Goal: Information Seeking & Learning: Learn about a topic

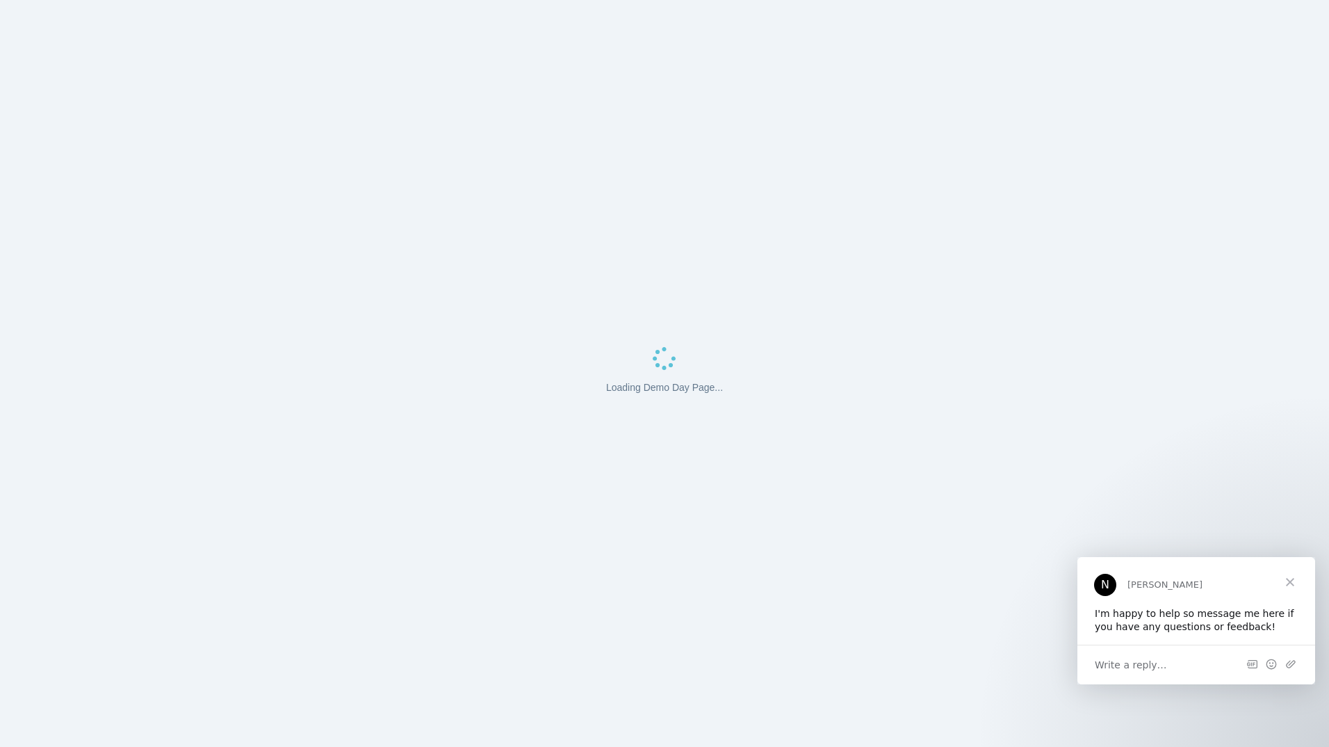
click at [1295, 582] on span "Close" at bounding box center [1290, 581] width 50 height 50
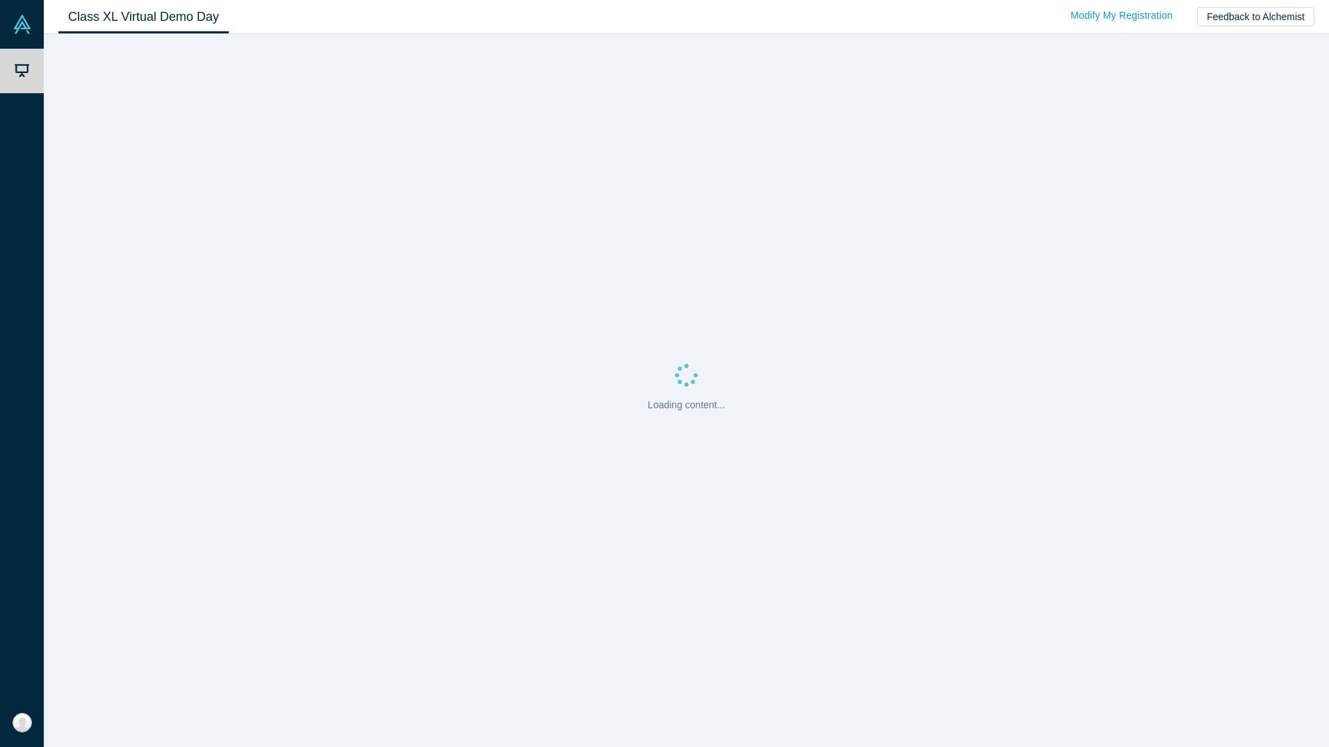
click at [160, 358] on div "Loading content..." at bounding box center [686, 390] width 1285 height 713
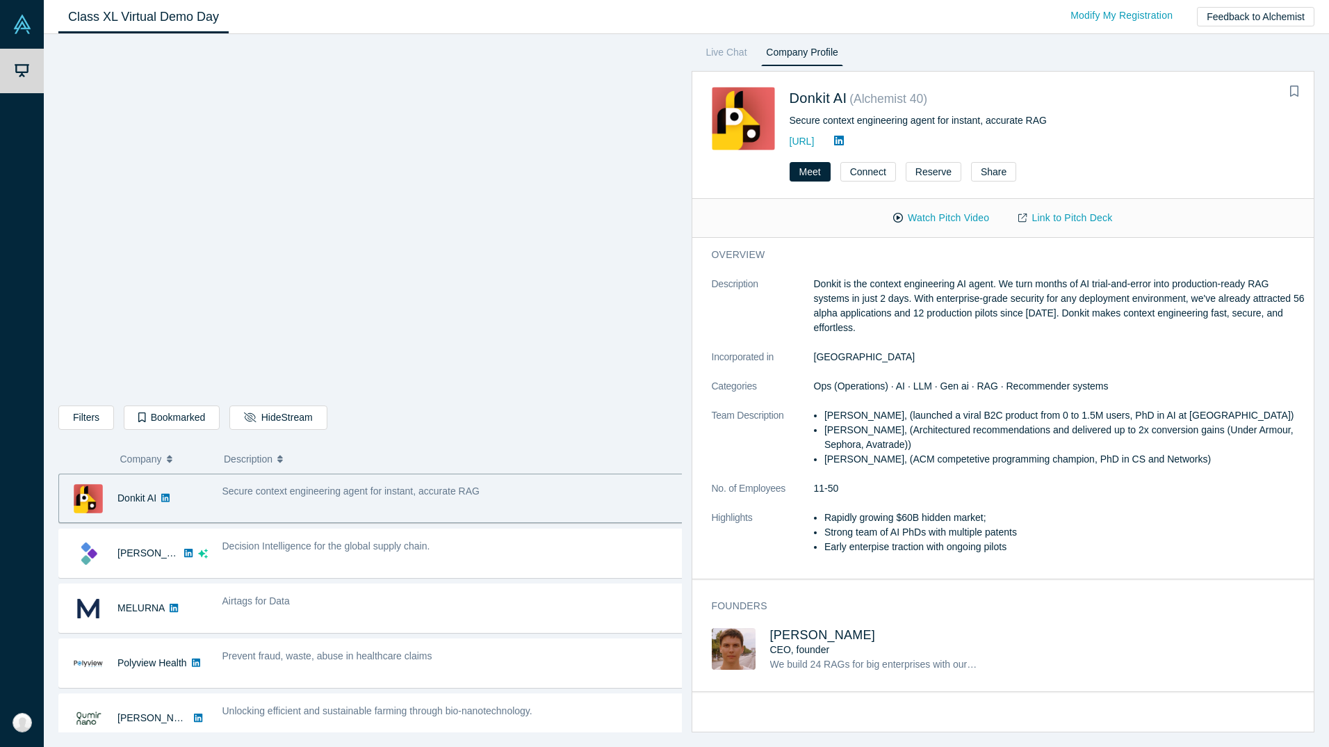
click at [983, 4] on div "Class XL Virtual Demo Day Livestream starts in 0-1 days 0-1 hr 0-17 min Modify …" at bounding box center [686, 17] width 1285 height 34
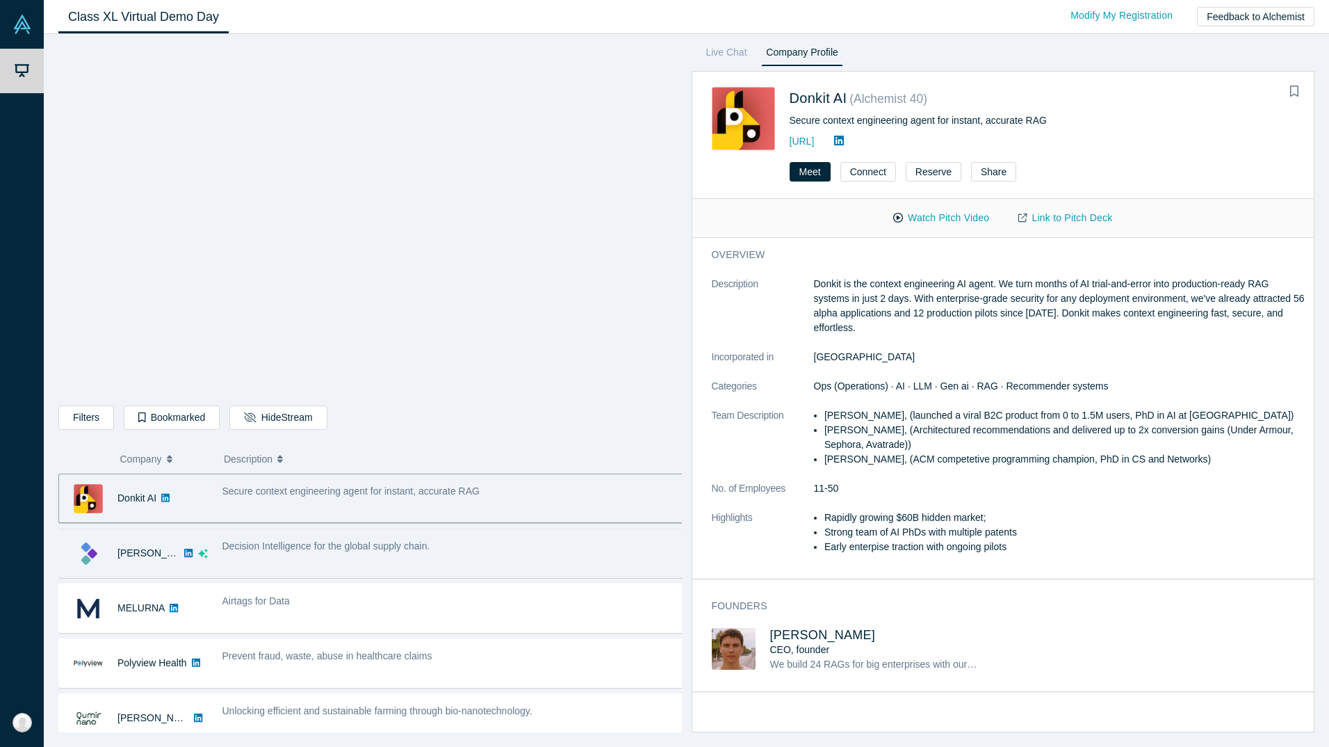
click at [291, 551] on span "Decision Intelligence for the global supply chain." at bounding box center [326, 545] width 208 height 11
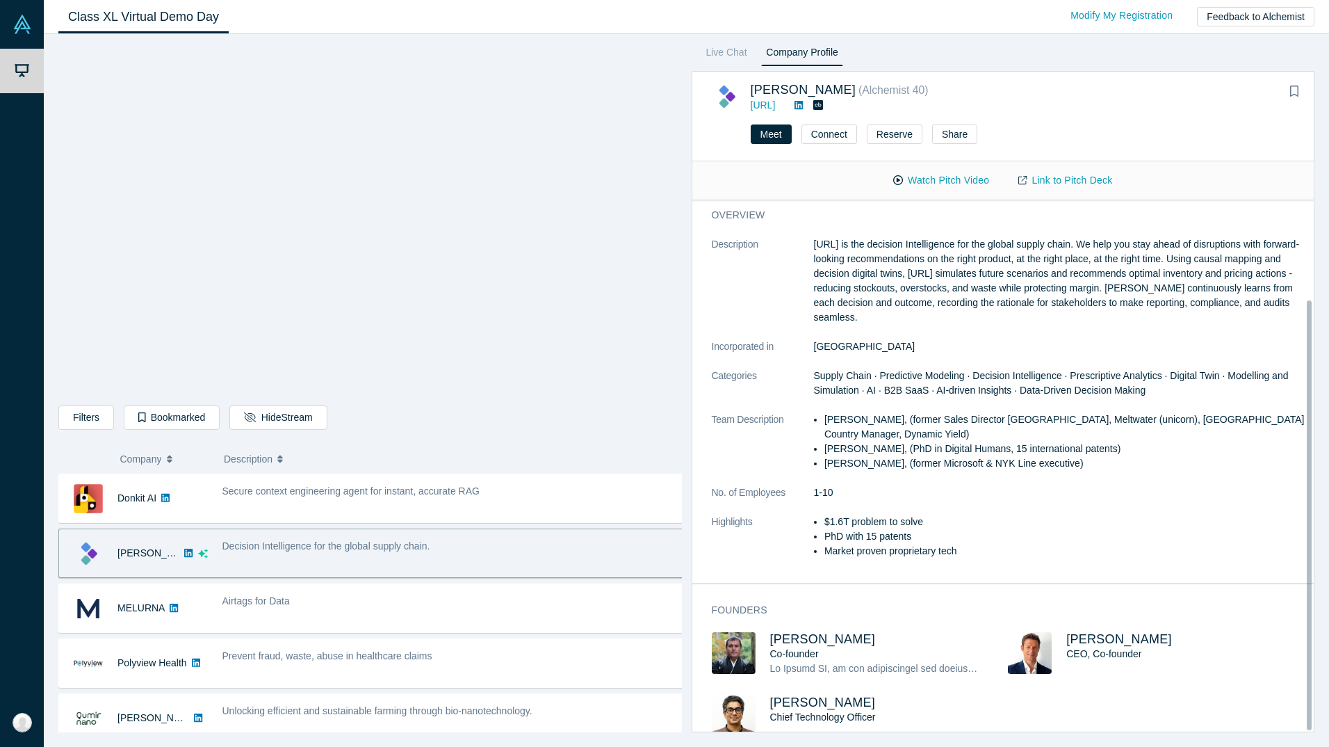
scroll to position [123, 0]
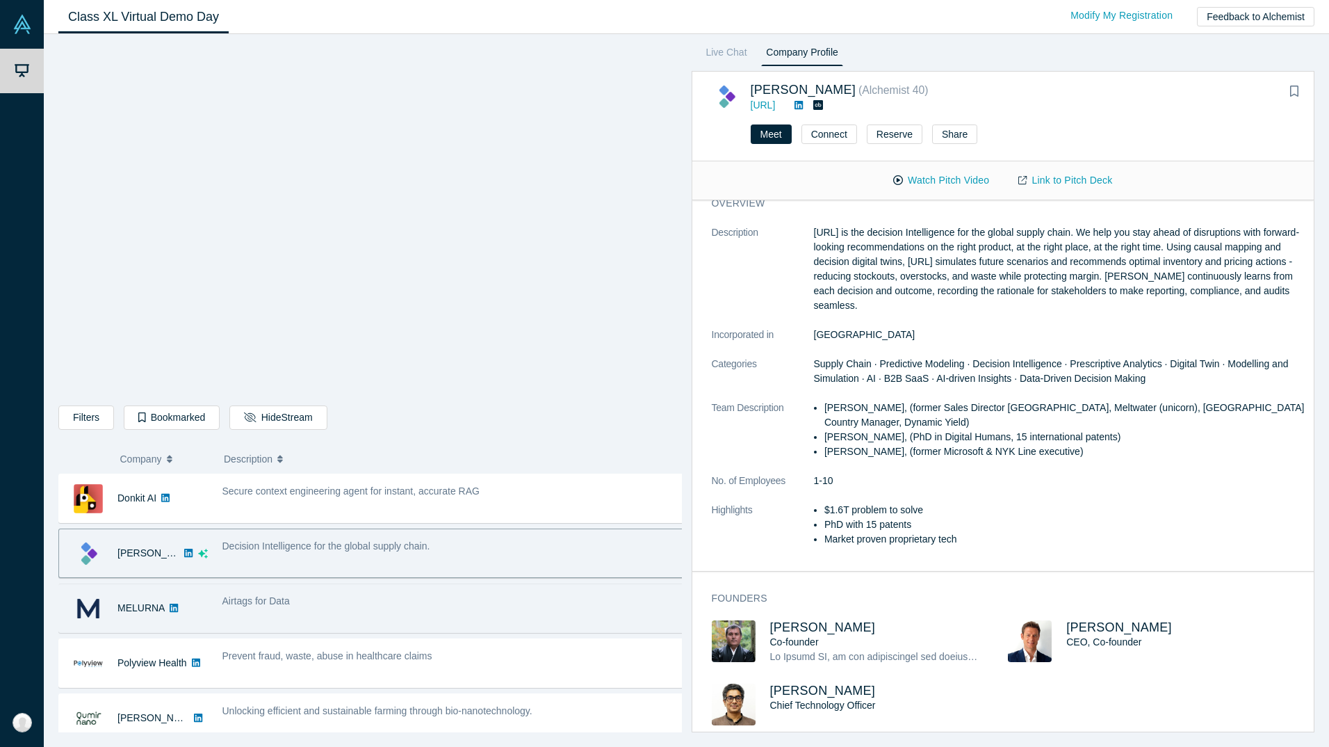
click at [331, 614] on div "Airtags for Data" at bounding box center [453, 608] width 477 height 44
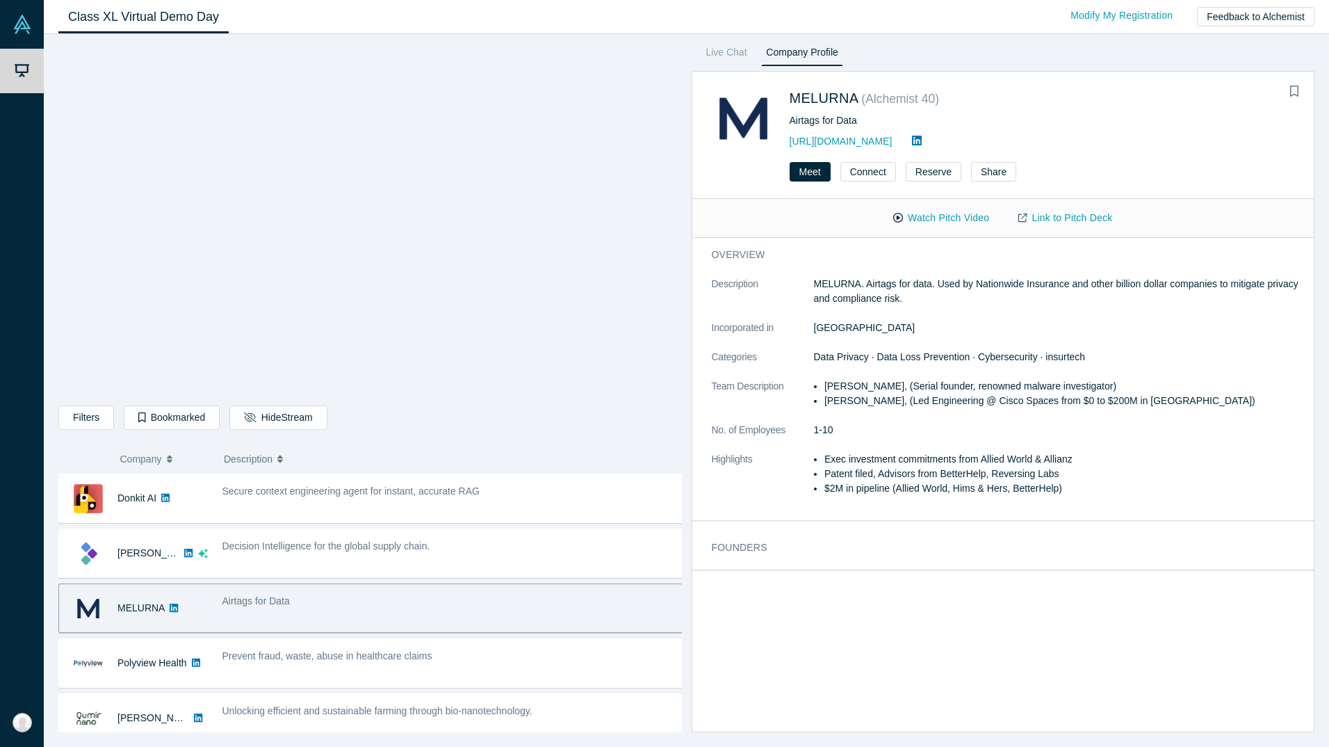
scroll to position [0, 0]
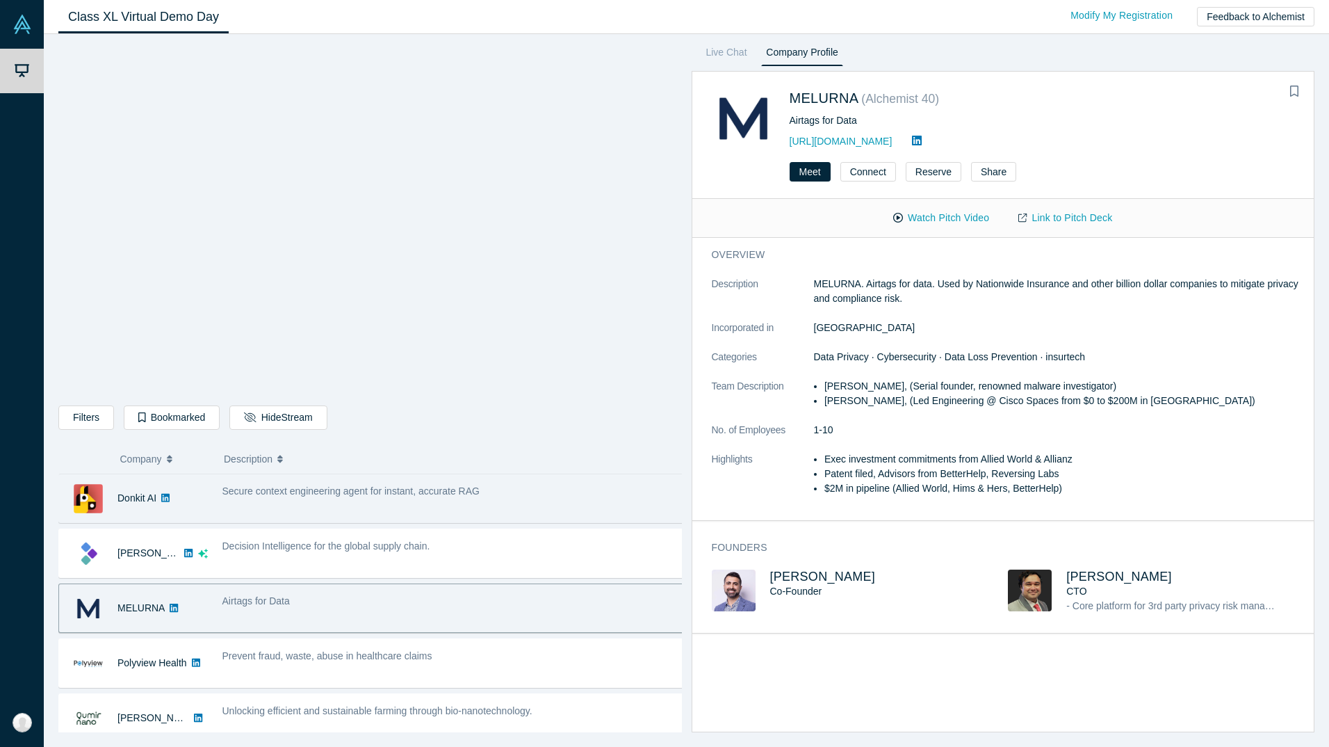
click at [364, 491] on span "Secure context engineering agent for instant, accurate RAG" at bounding box center [350, 490] width 257 height 11
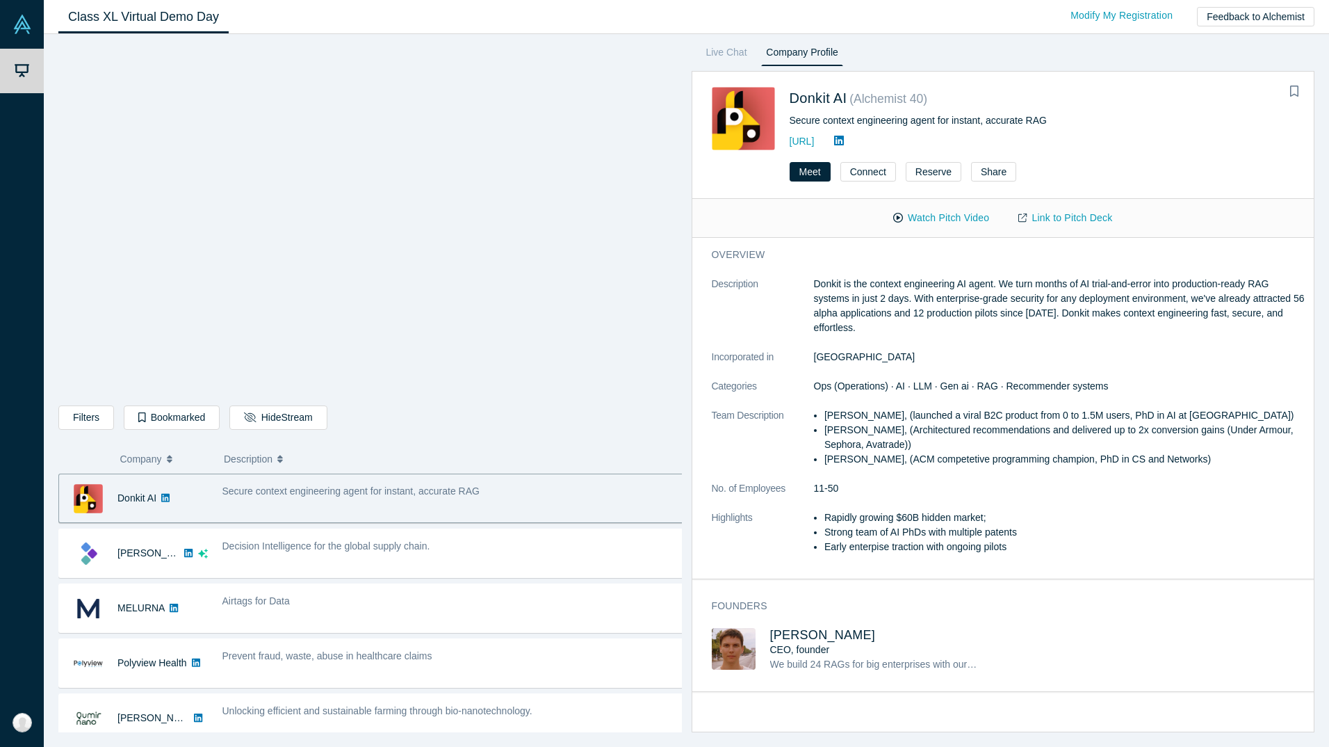
click at [977, 713] on div "overview Description Donkit is the context engineering AI agent. We turn months…" at bounding box center [1008, 490] width 633 height 504
click at [1094, 656] on div "Mikhail Baklanov CEO, founder We build 24 RAGs for big enterprises with our own…" at bounding box center [1009, 659] width 594 height 63
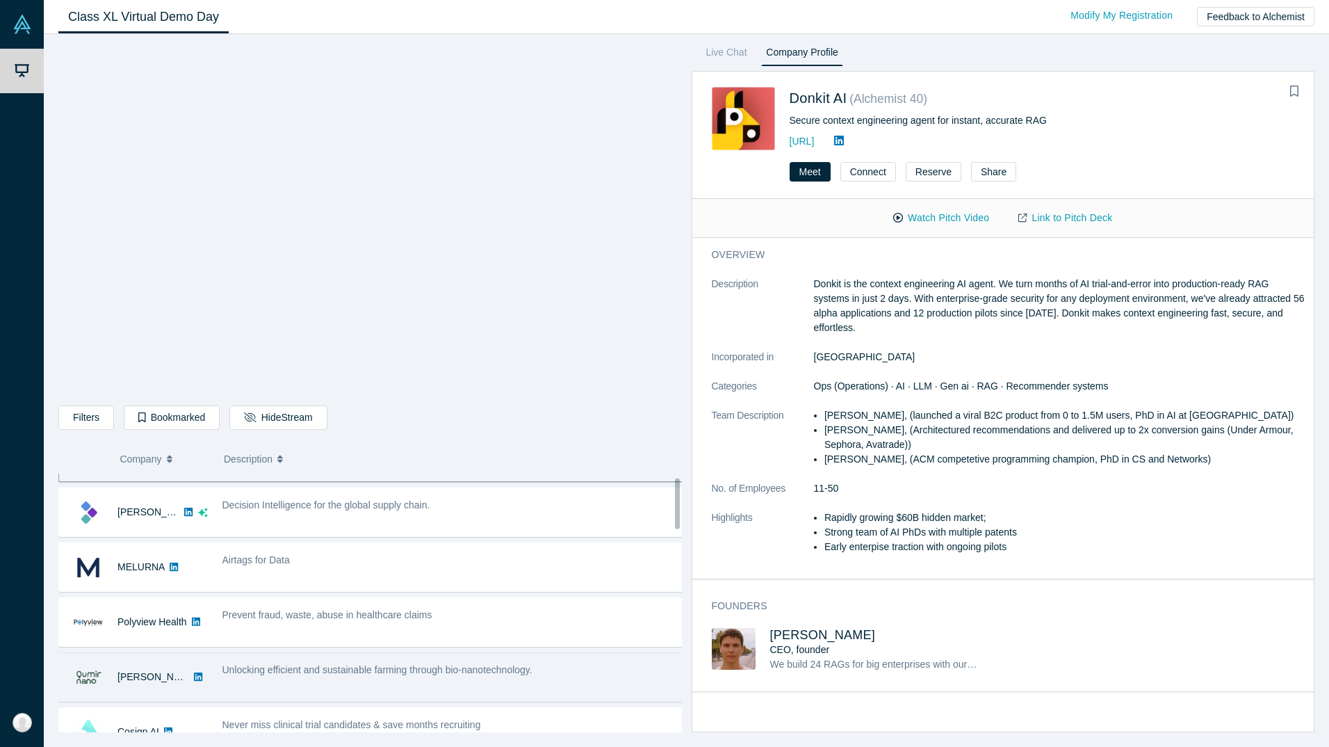
scroll to position [17, 0]
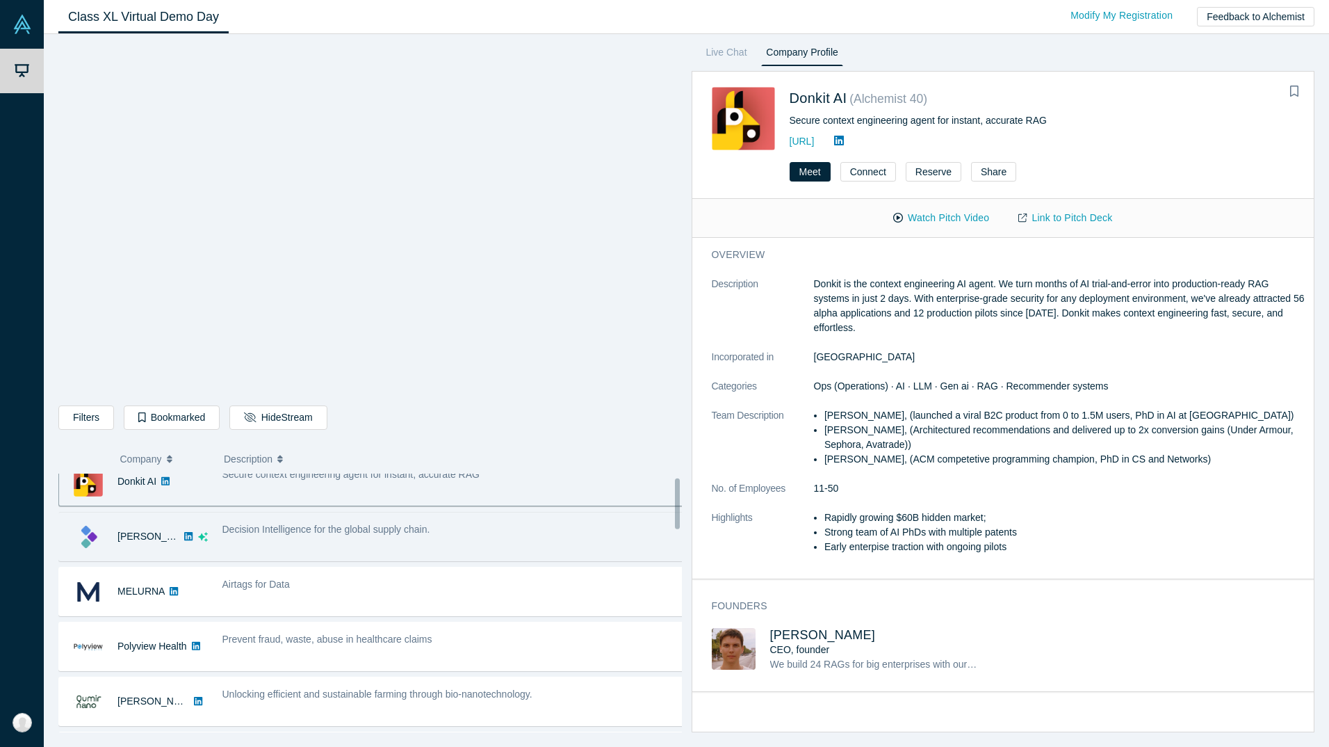
click at [444, 529] on div "Decision Intelligence for the global supply chain." at bounding box center [453, 529] width 462 height 15
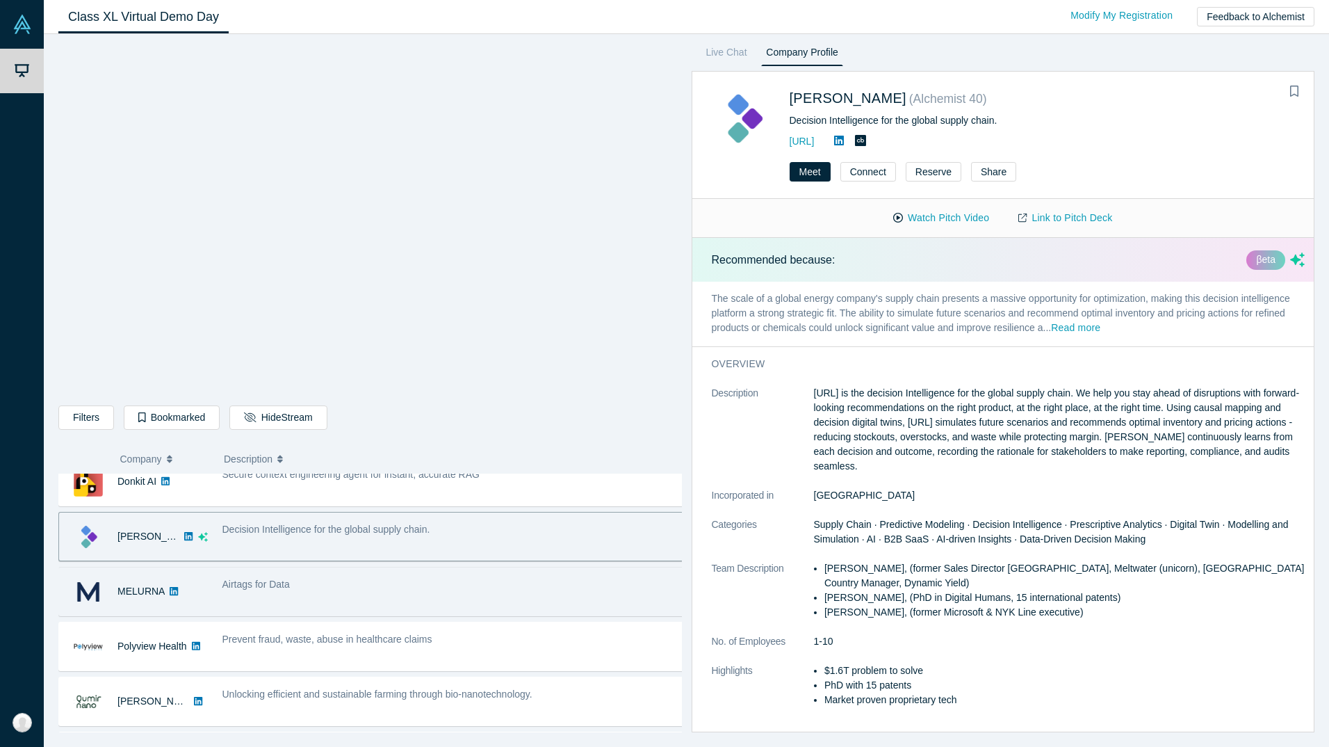
click at [358, 590] on div "Airtags for Data" at bounding box center [453, 584] width 462 height 15
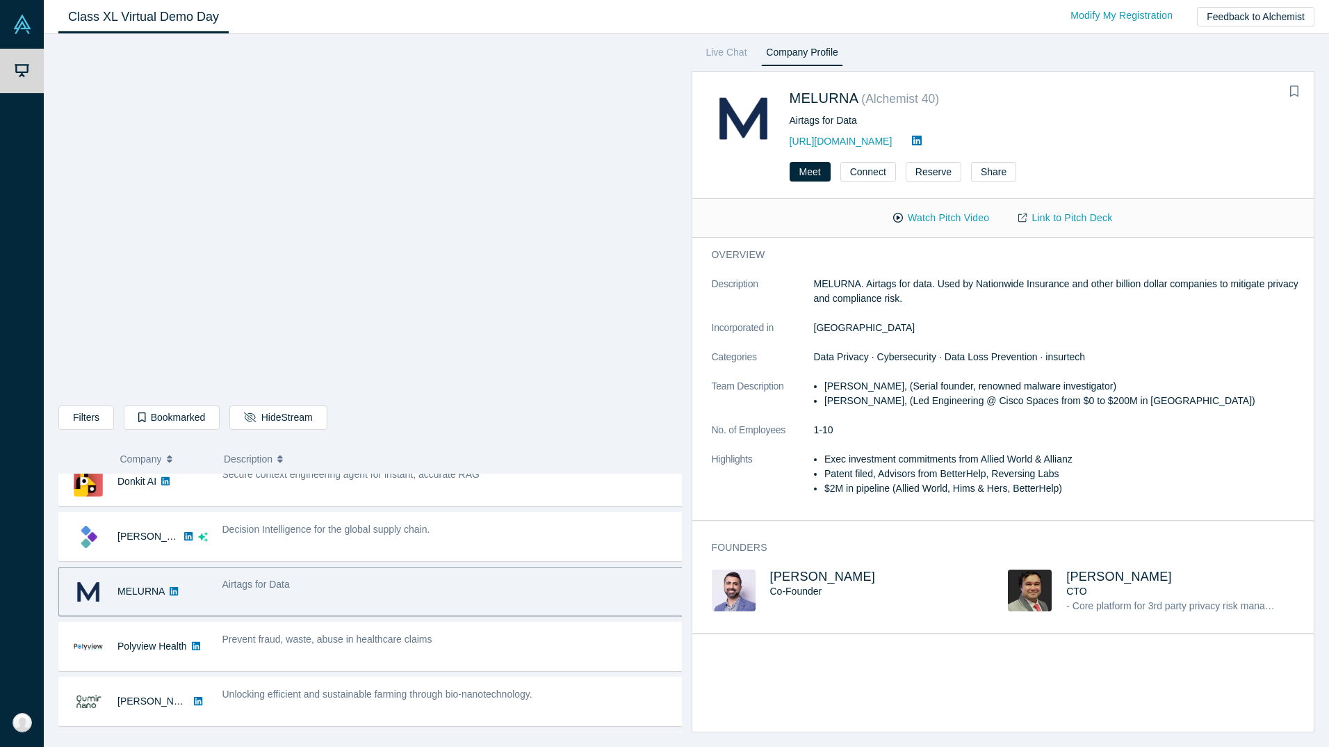
click at [887, 662] on div "overview Description MELURNA. Airtags for data. Used by Nationwide Insurance an…" at bounding box center [1008, 490] width 633 height 504
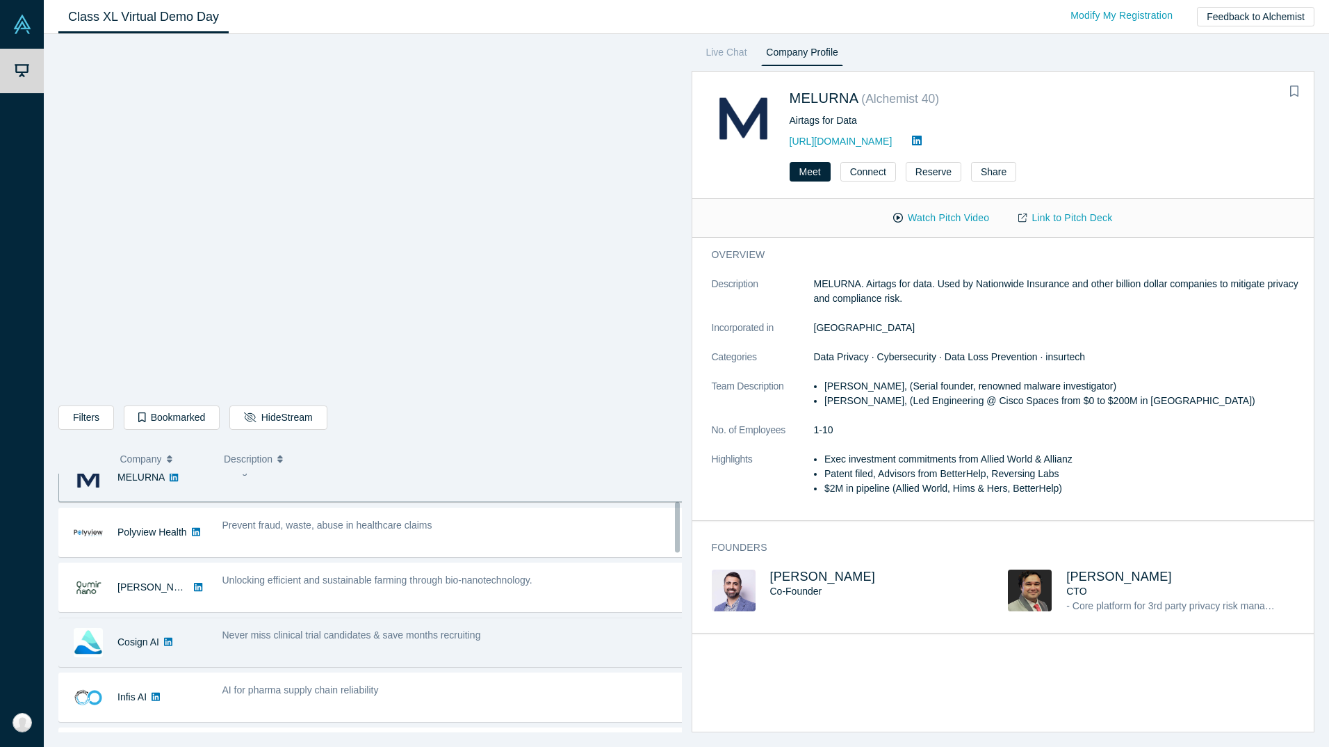
scroll to position [138, 0]
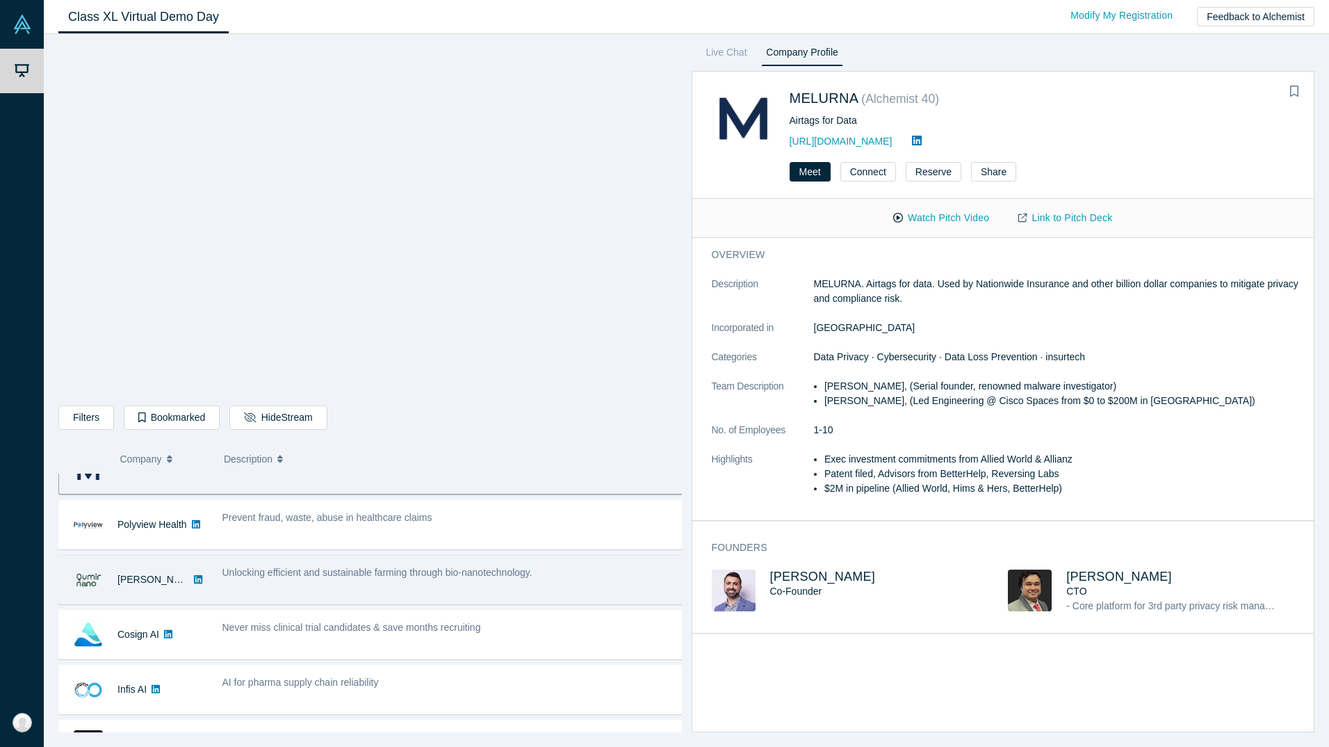
click at [412, 576] on span "Unlocking efficient and sustainable farming through bio-nanotechnology." at bounding box center [377, 572] width 310 height 11
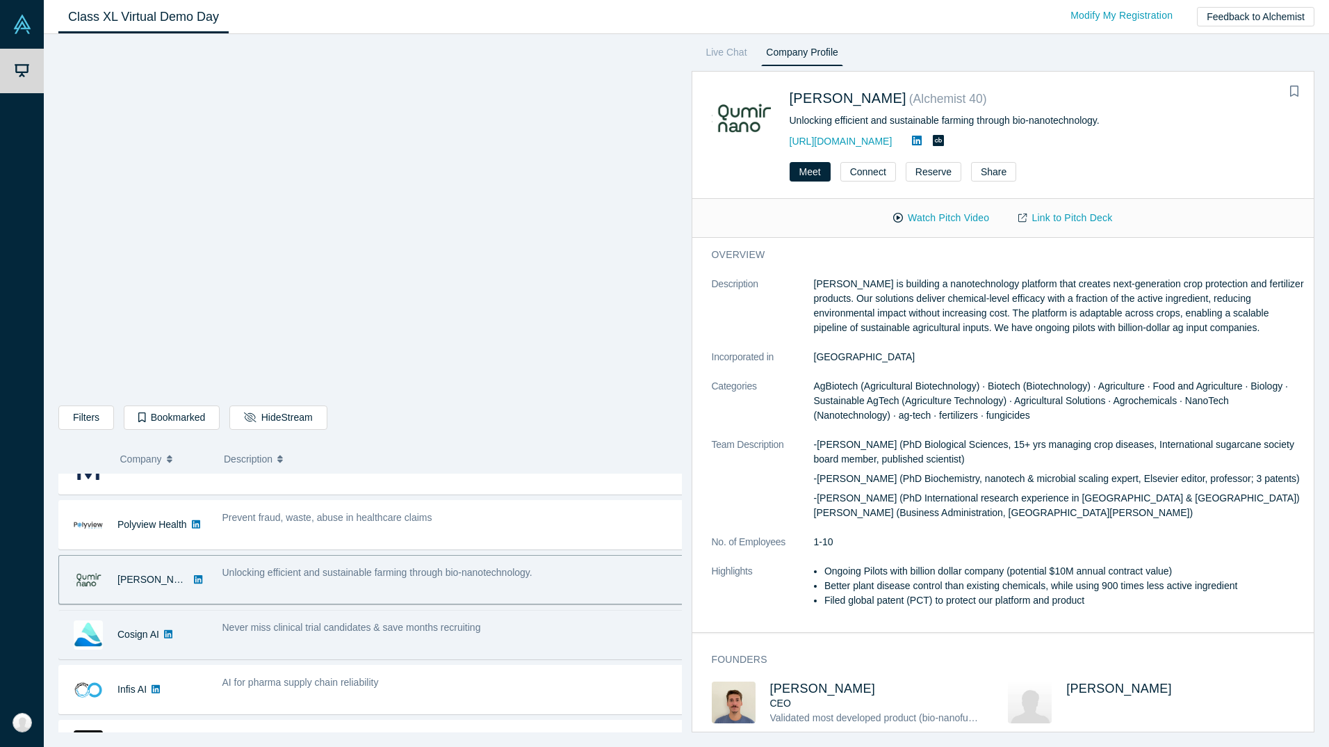
click at [459, 632] on span "Never miss clinical trial candidates & save months recruiting" at bounding box center [351, 626] width 259 height 11
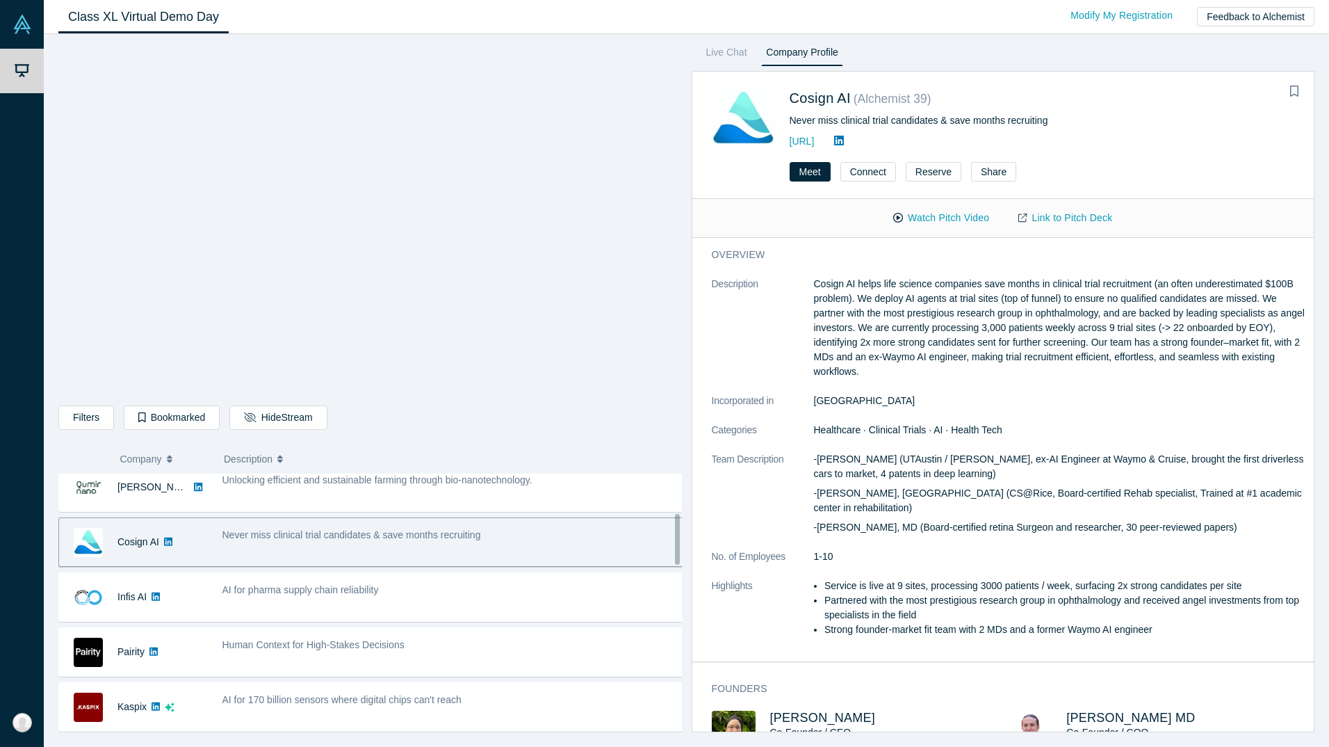
scroll to position [260, 0]
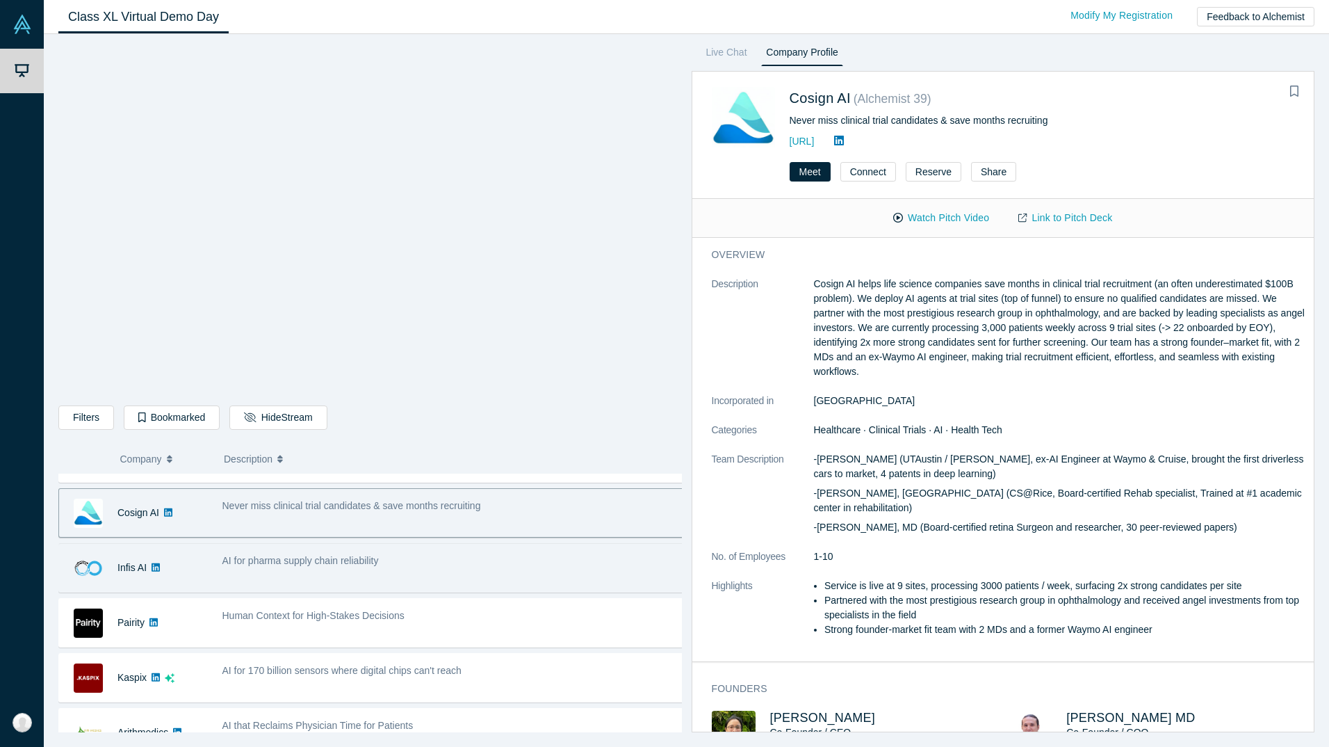
click at [418, 564] on div "AI for pharma supply chain reliability" at bounding box center [453, 560] width 462 height 15
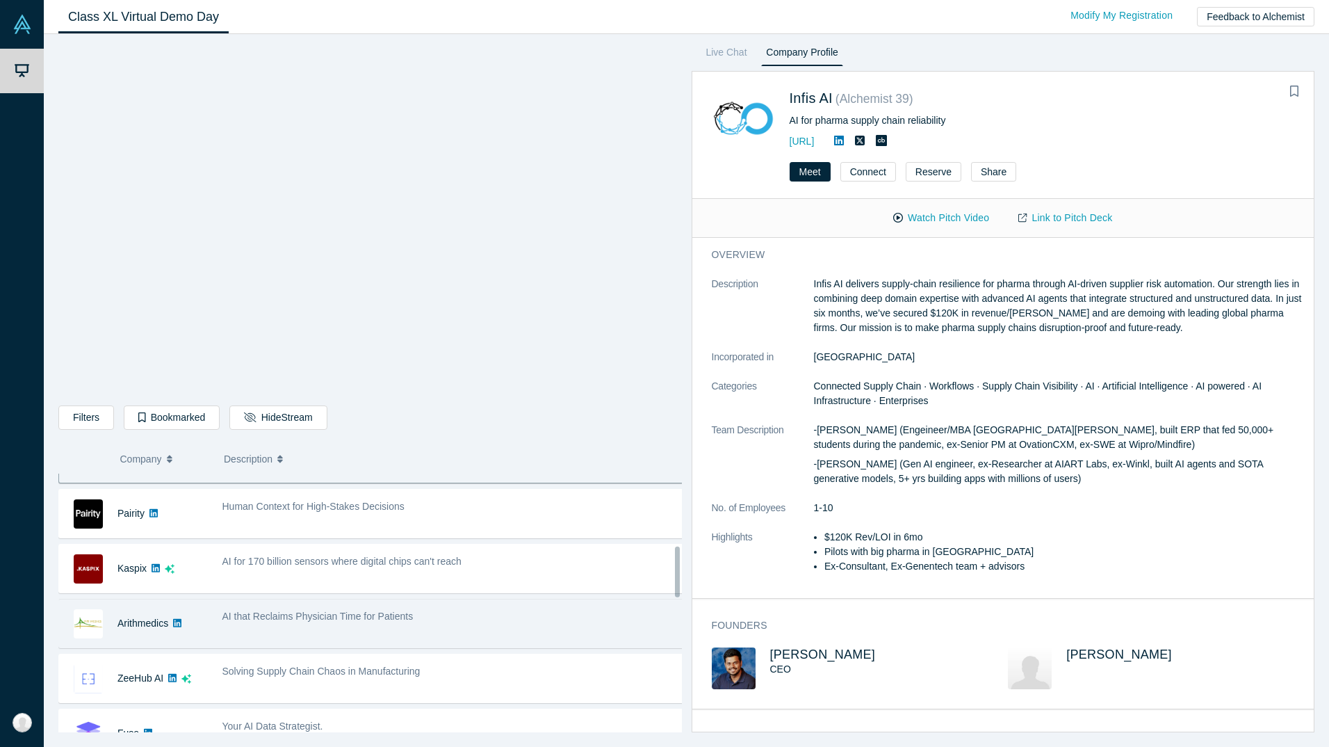
scroll to position [382, 0]
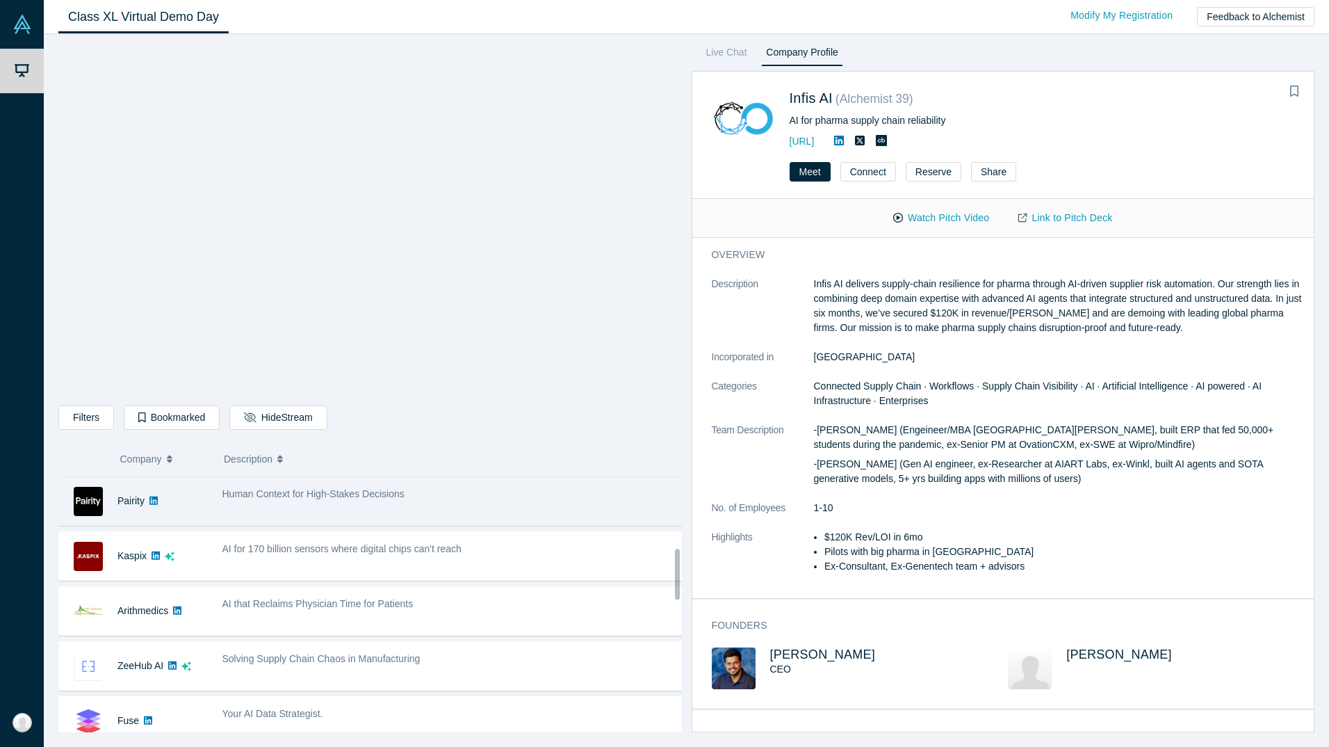
click at [400, 494] on span "Human Context for High-Stakes Decisions" at bounding box center [313, 493] width 182 height 11
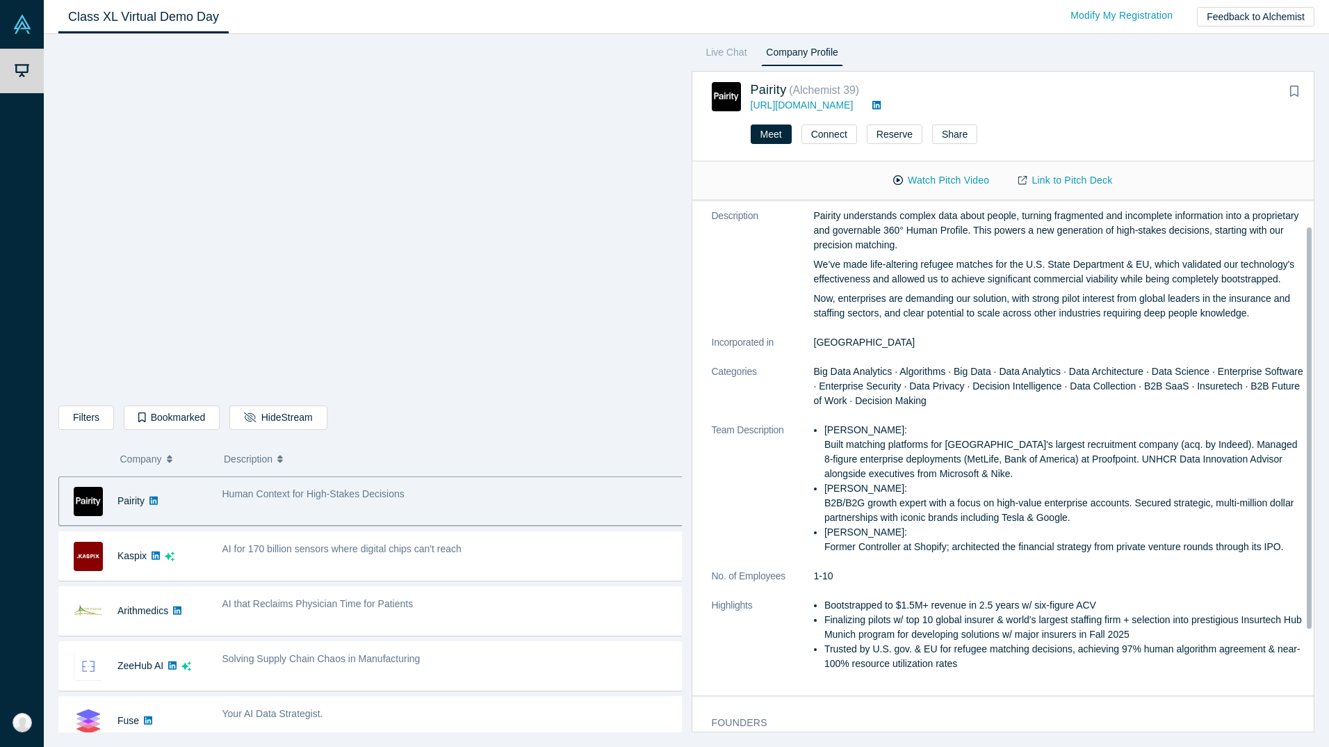
scroll to position [35, 0]
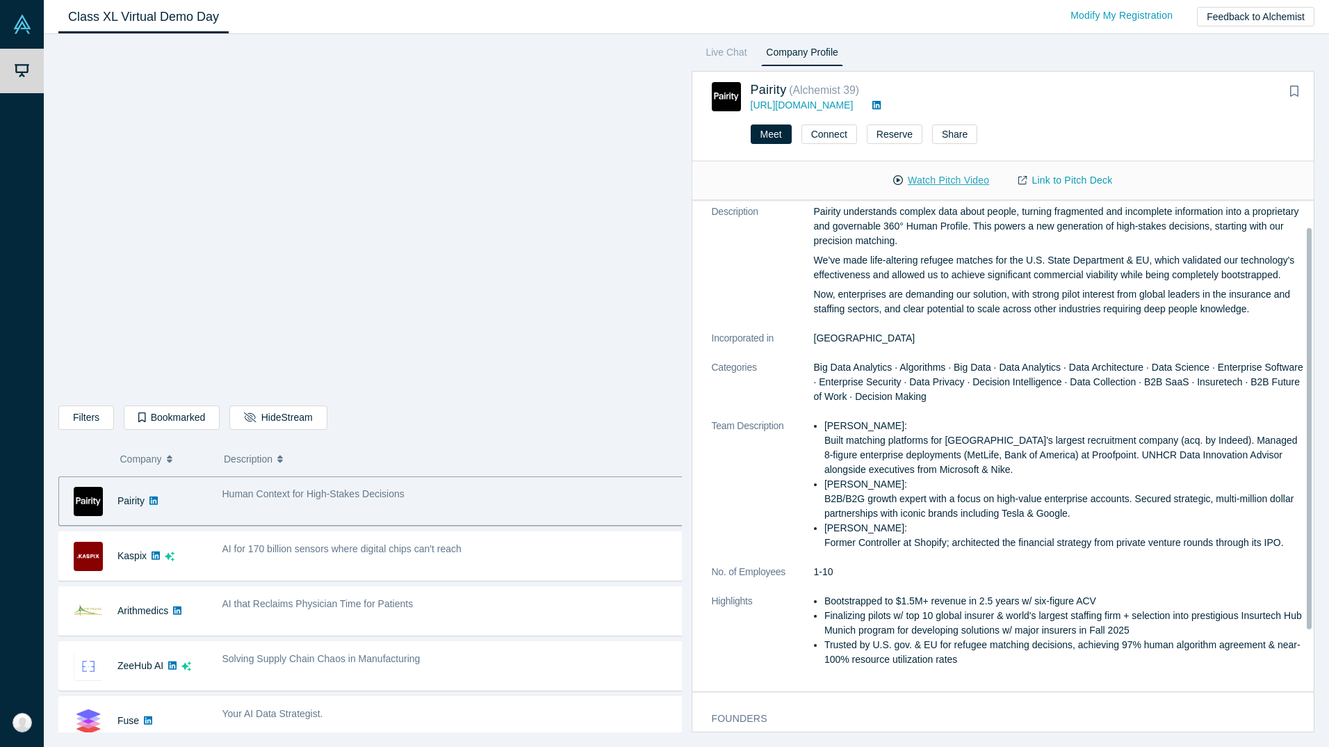
click at [950, 186] on button "Watch Pitch Video" at bounding box center [941, 180] width 125 height 24
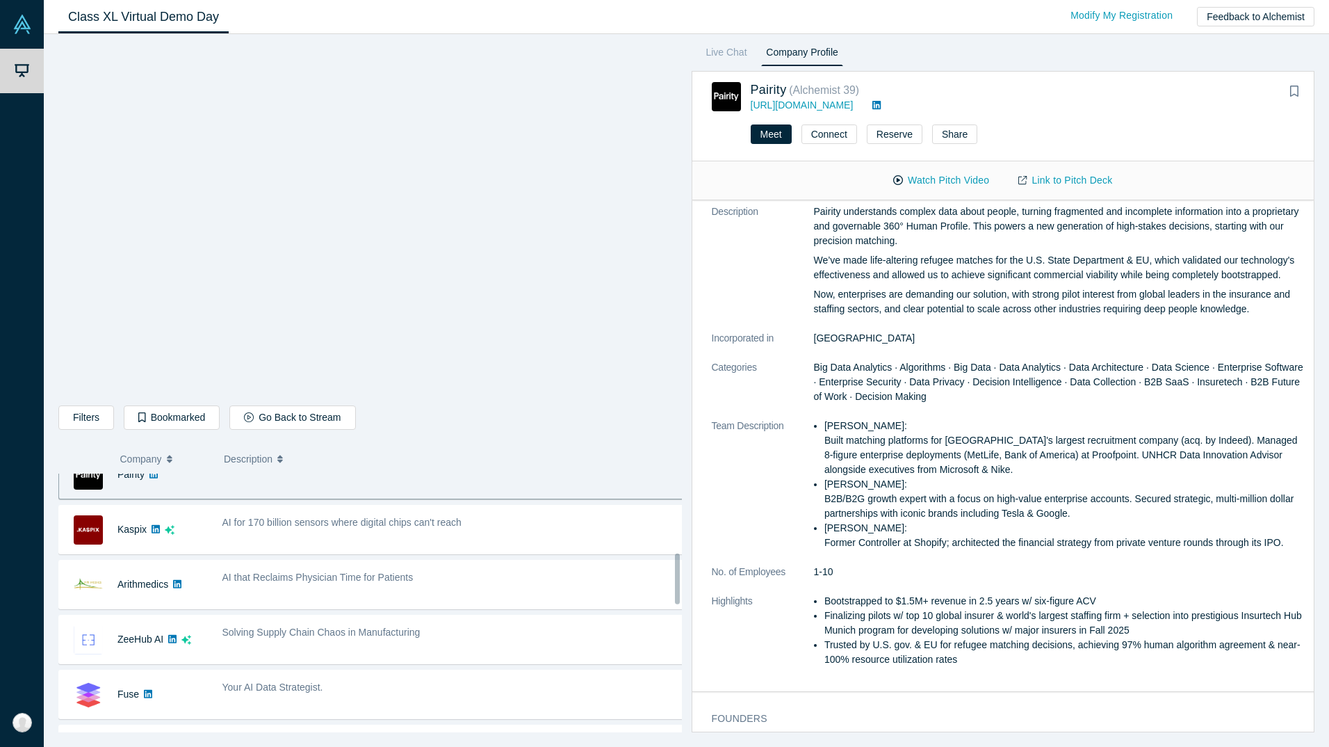
scroll to position [416, 0]
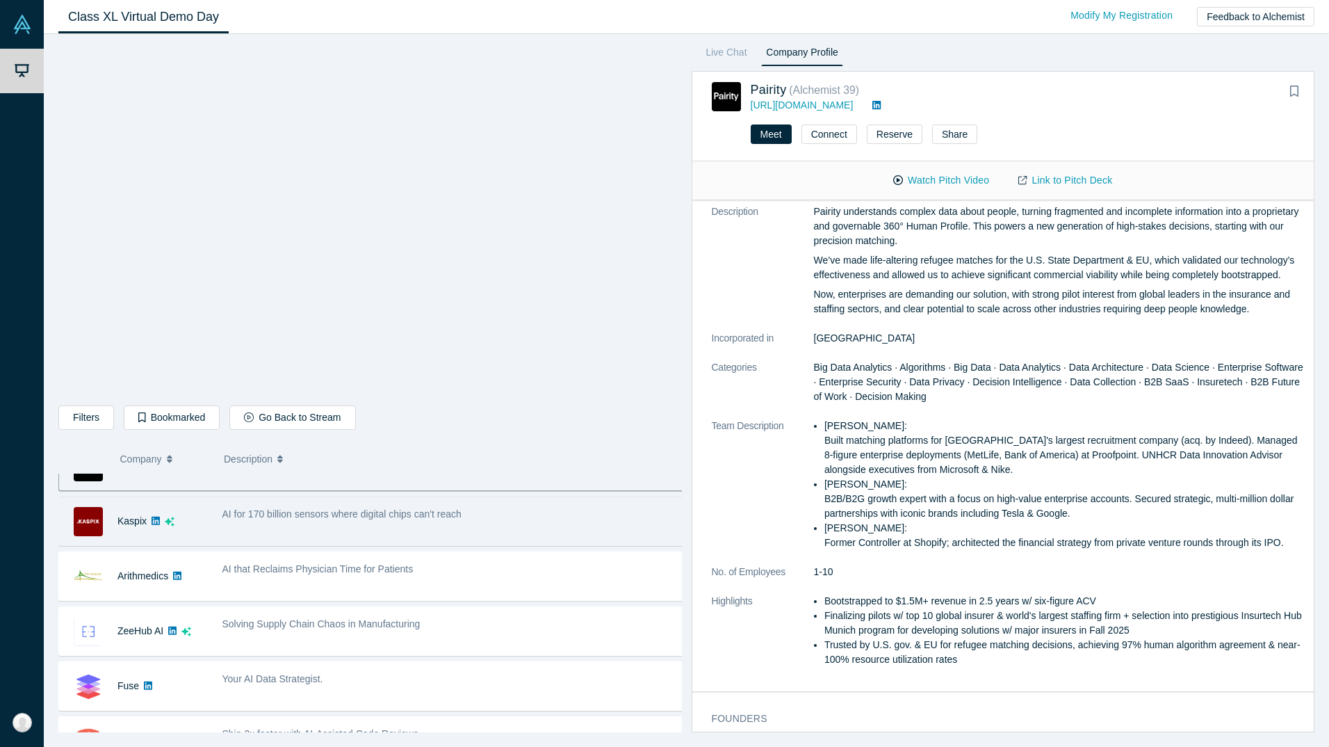
click at [459, 528] on div "AI for 170 billion sensors where digital chips can't reach" at bounding box center [453, 521] width 477 height 44
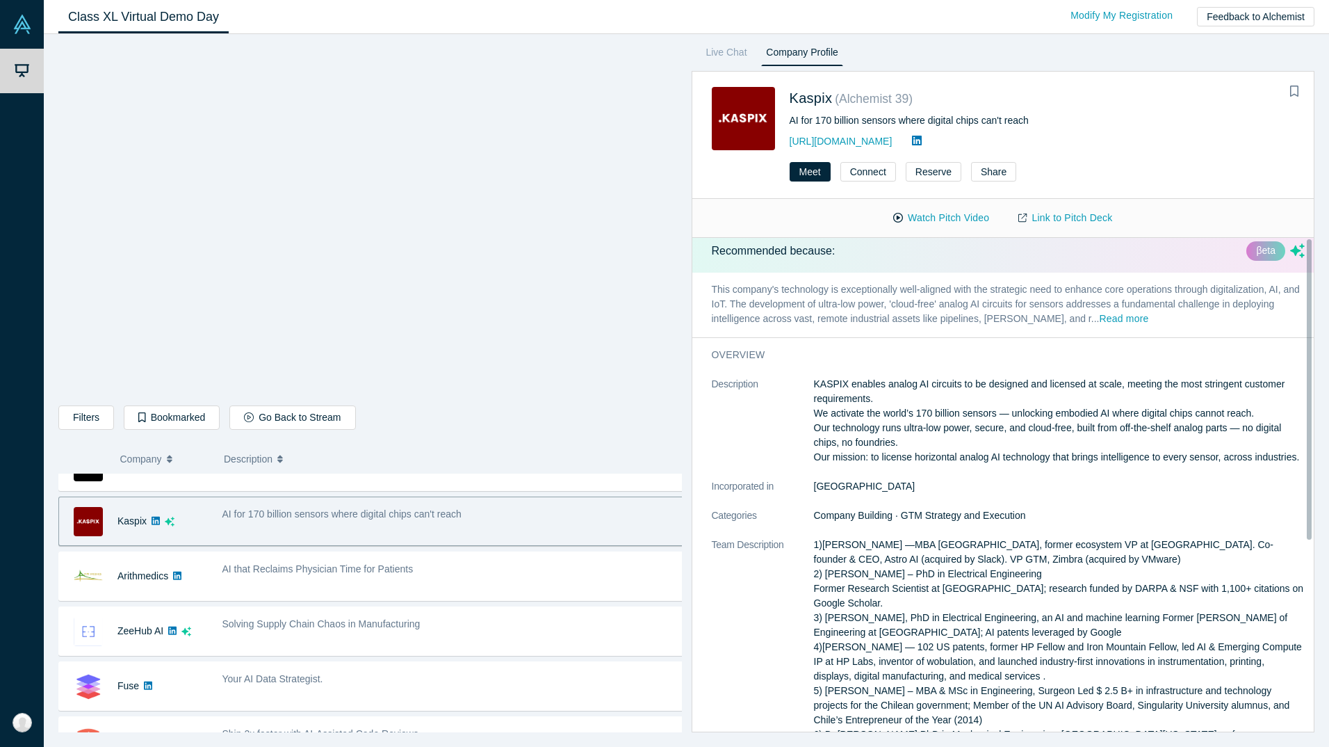
scroll to position [0, 0]
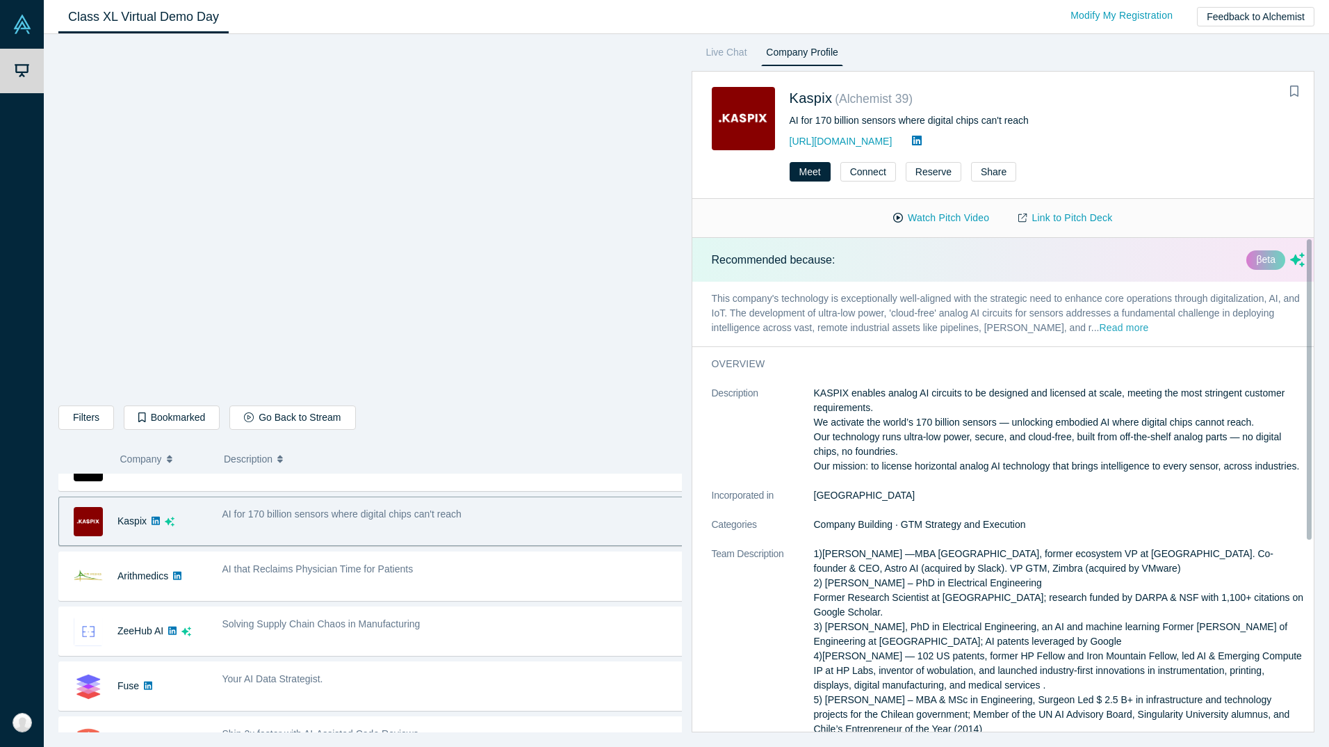
click at [1099, 329] on button "Read more" at bounding box center [1123, 328] width 49 height 16
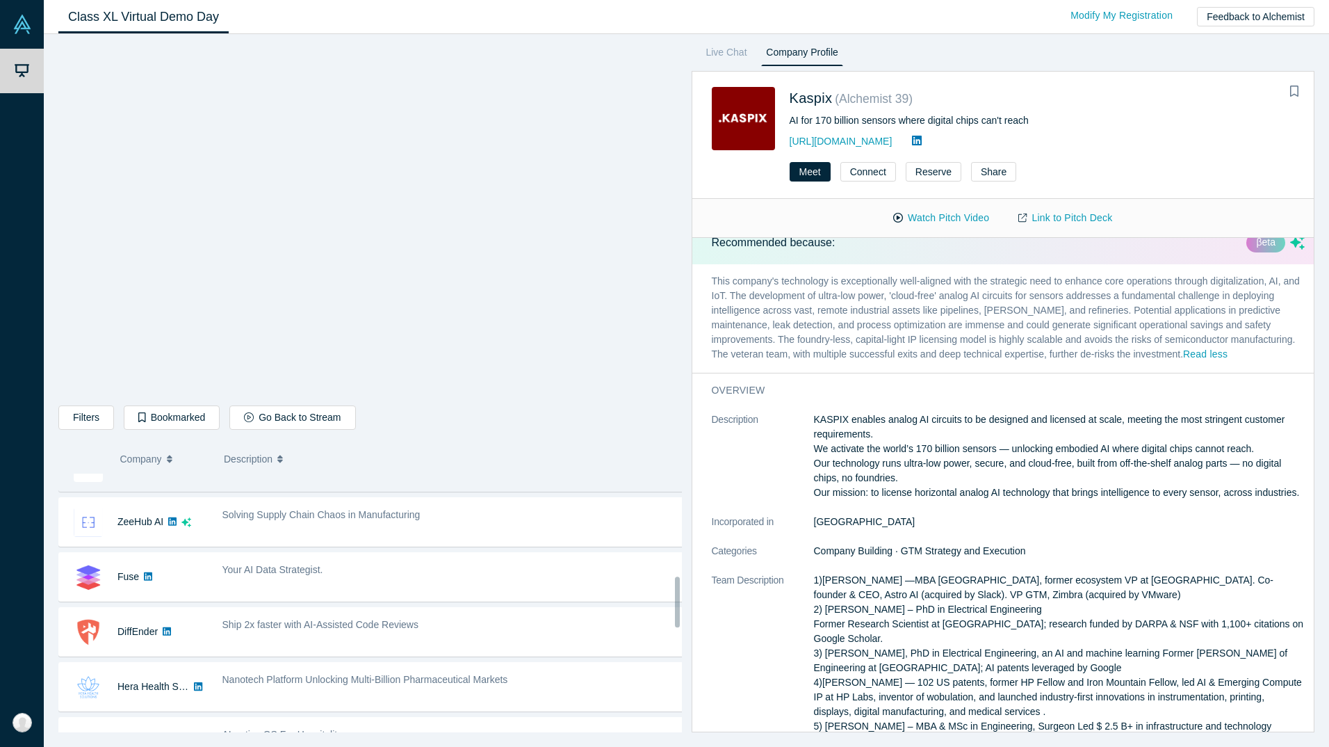
scroll to position [555, 0]
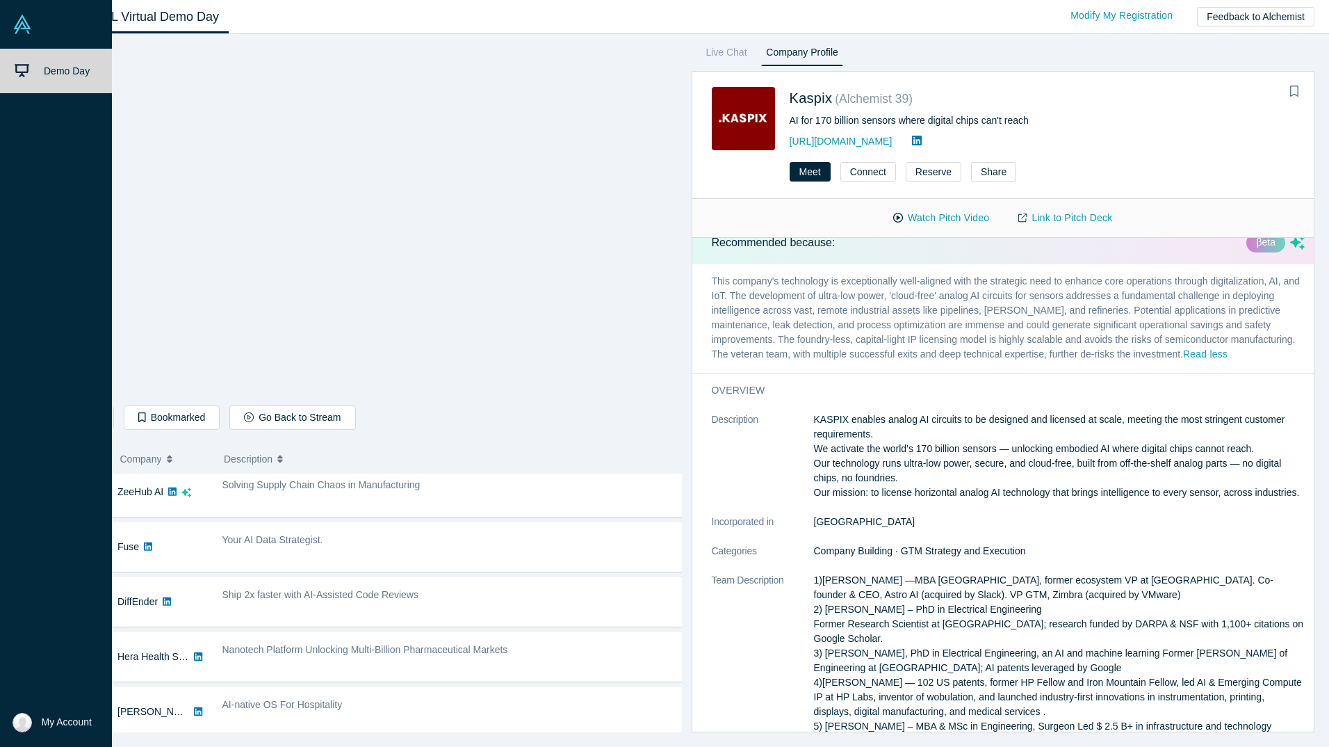
click at [42, 22] on link at bounding box center [56, 24] width 112 height 49
click at [78, 67] on span "Demo Day" at bounding box center [67, 70] width 46 height 11
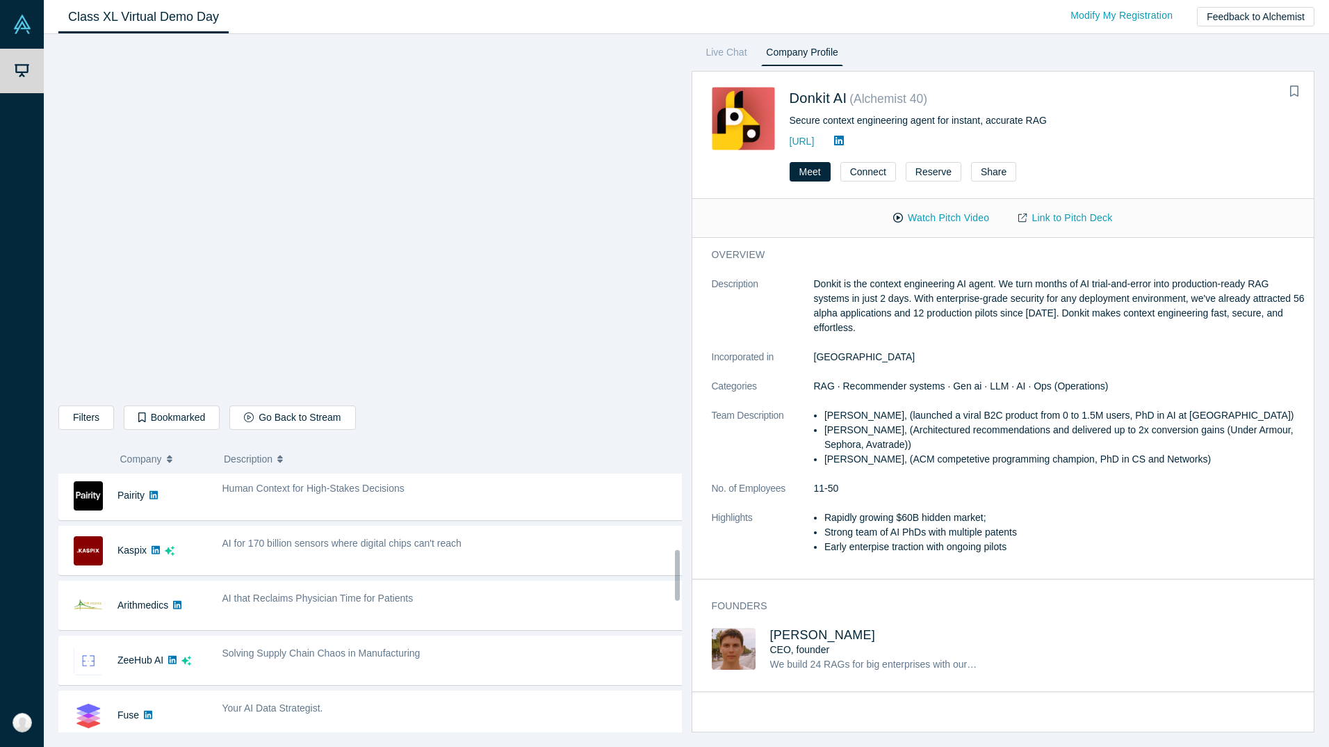
scroll to position [400, 0]
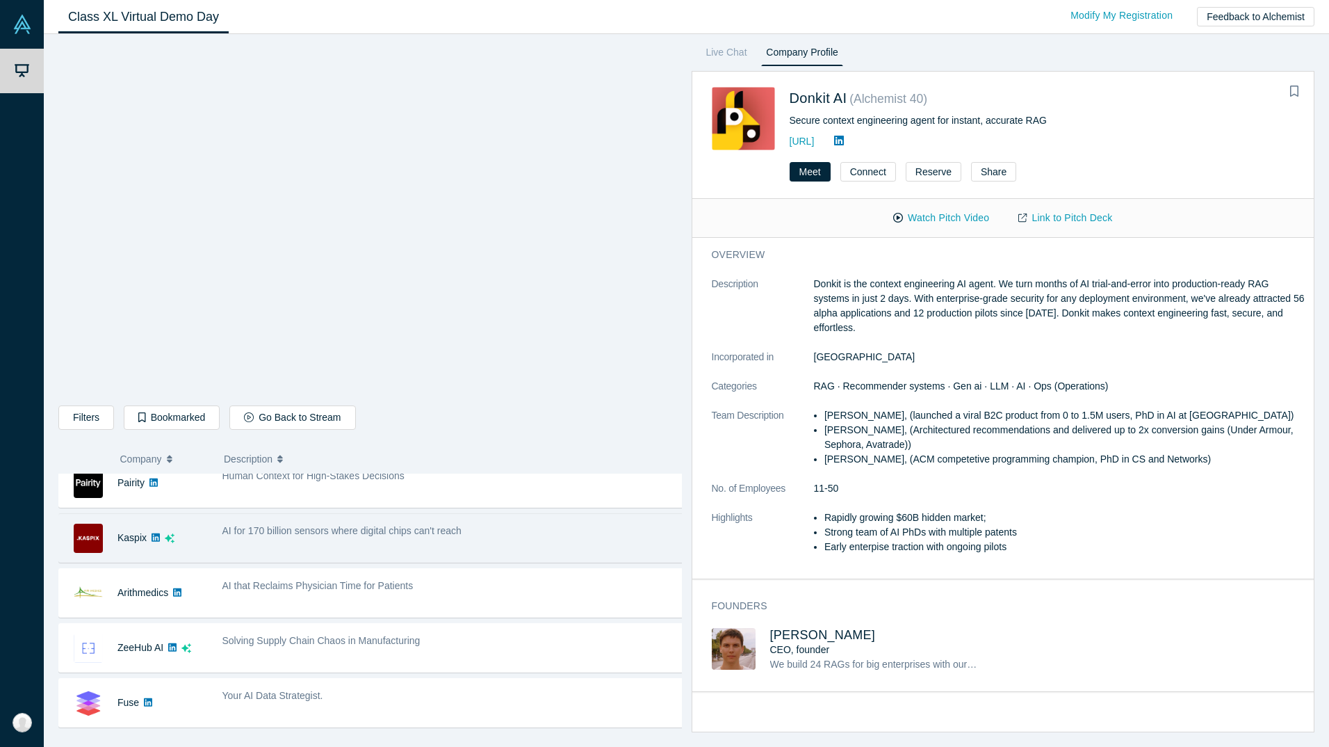
click at [95, 542] on img at bounding box center [88, 537] width 29 height 29
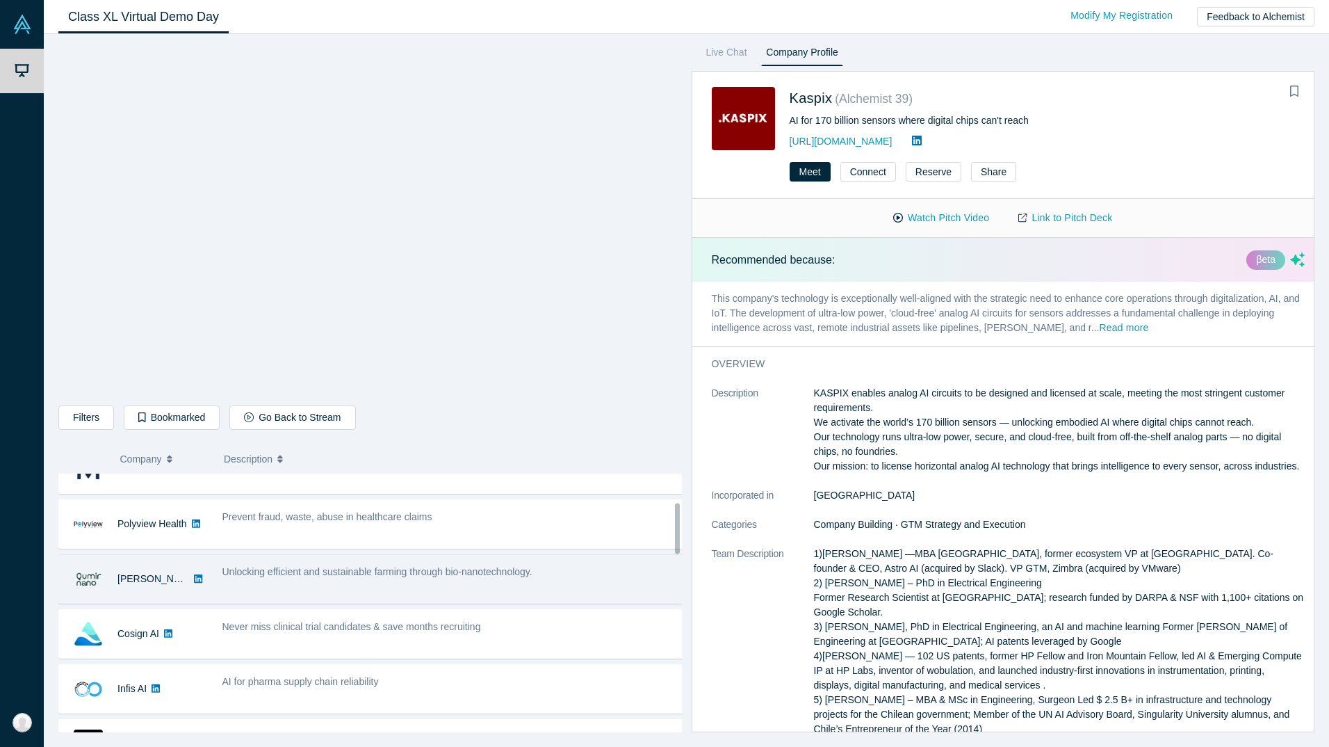
scroll to position [156, 0]
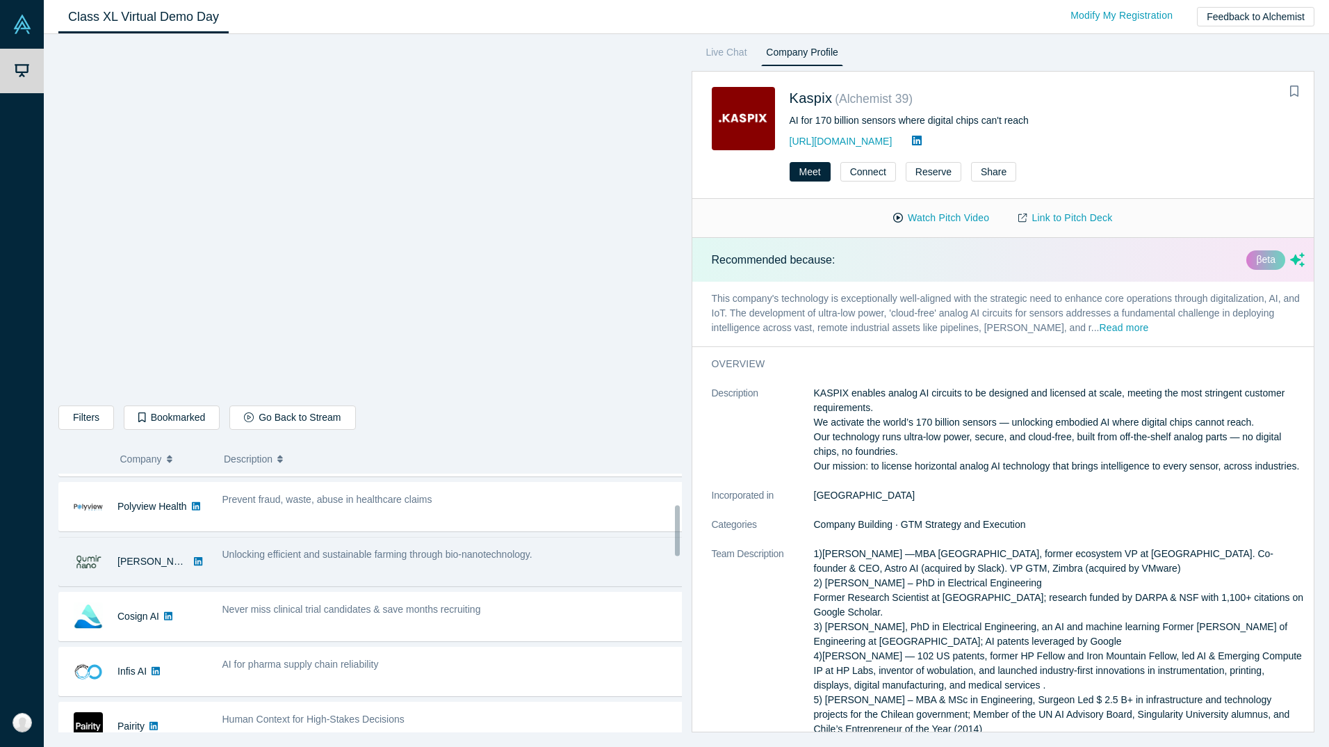
click at [519, 555] on span "Unlocking efficient and sustainable farming through bio-nanotechnology." at bounding box center [377, 553] width 310 height 11
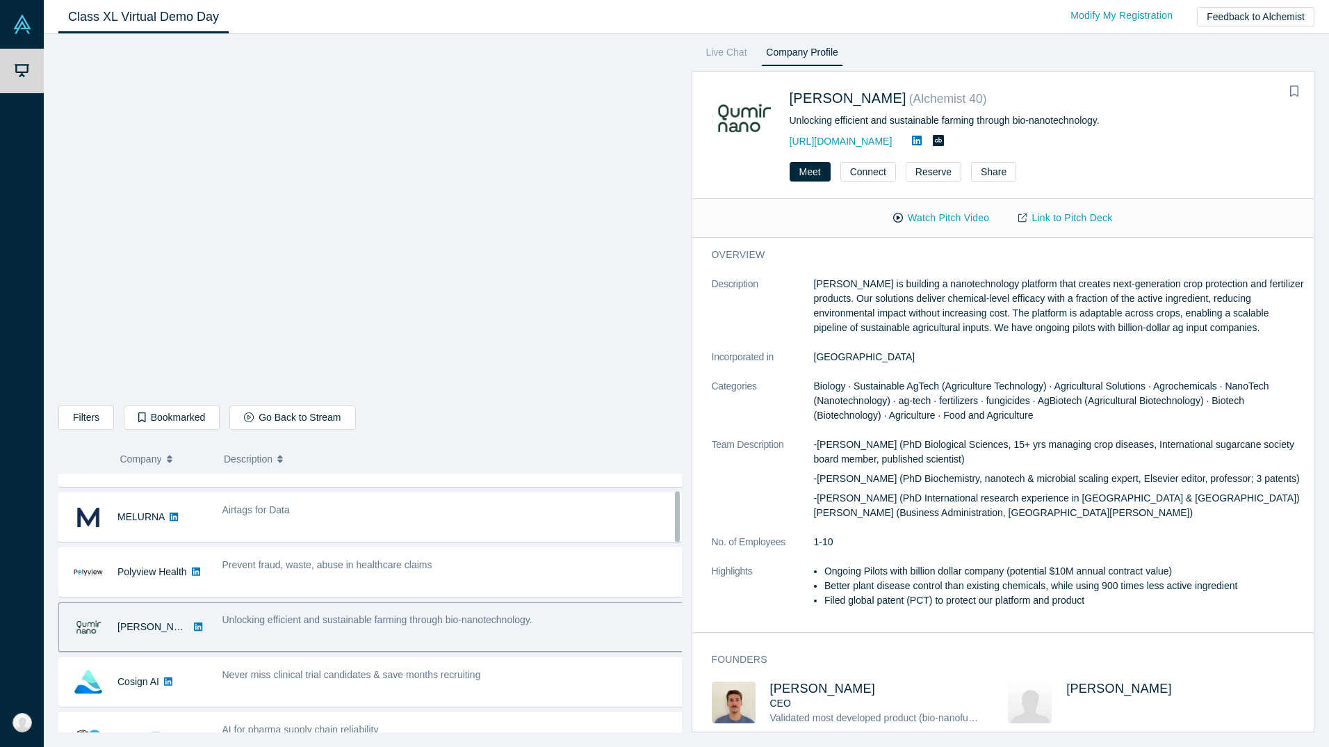
scroll to position [70, 0]
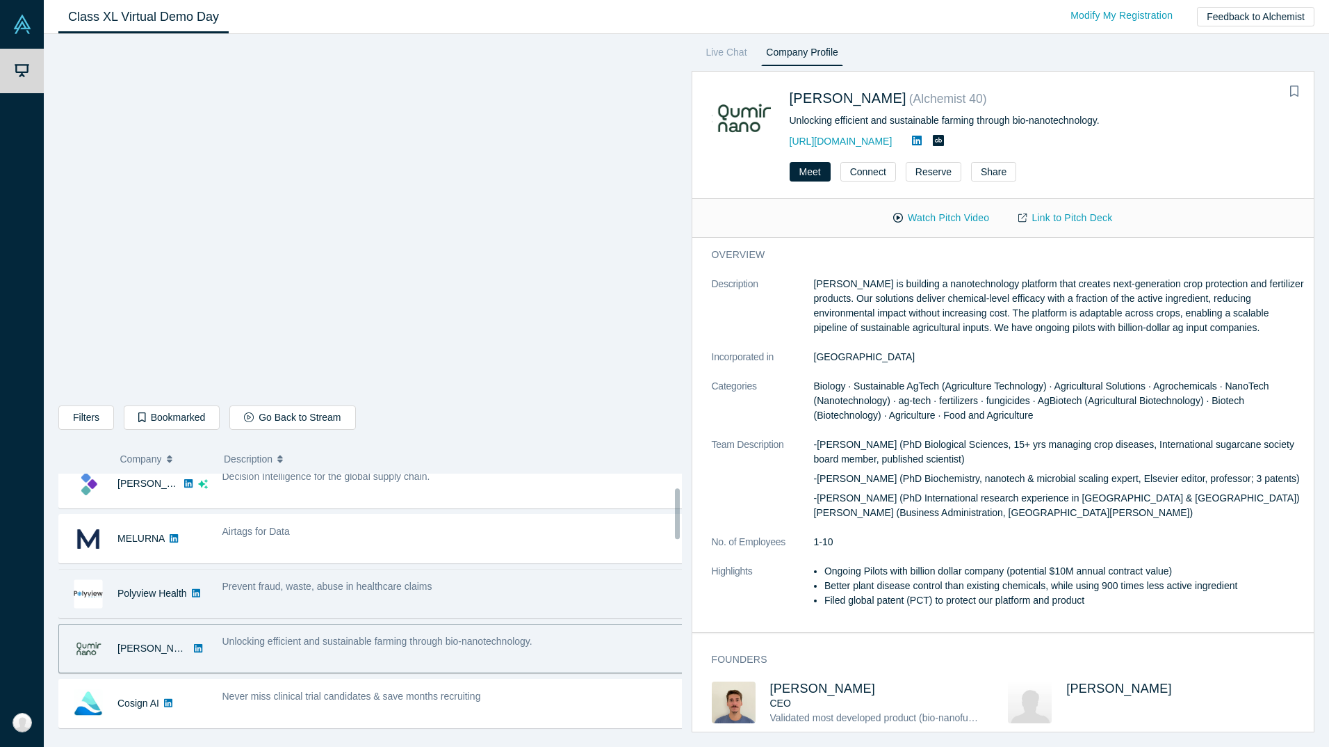
click at [335, 590] on span "Prevent fraud, waste, abuse in healthcare claims" at bounding box center [327, 585] width 210 height 11
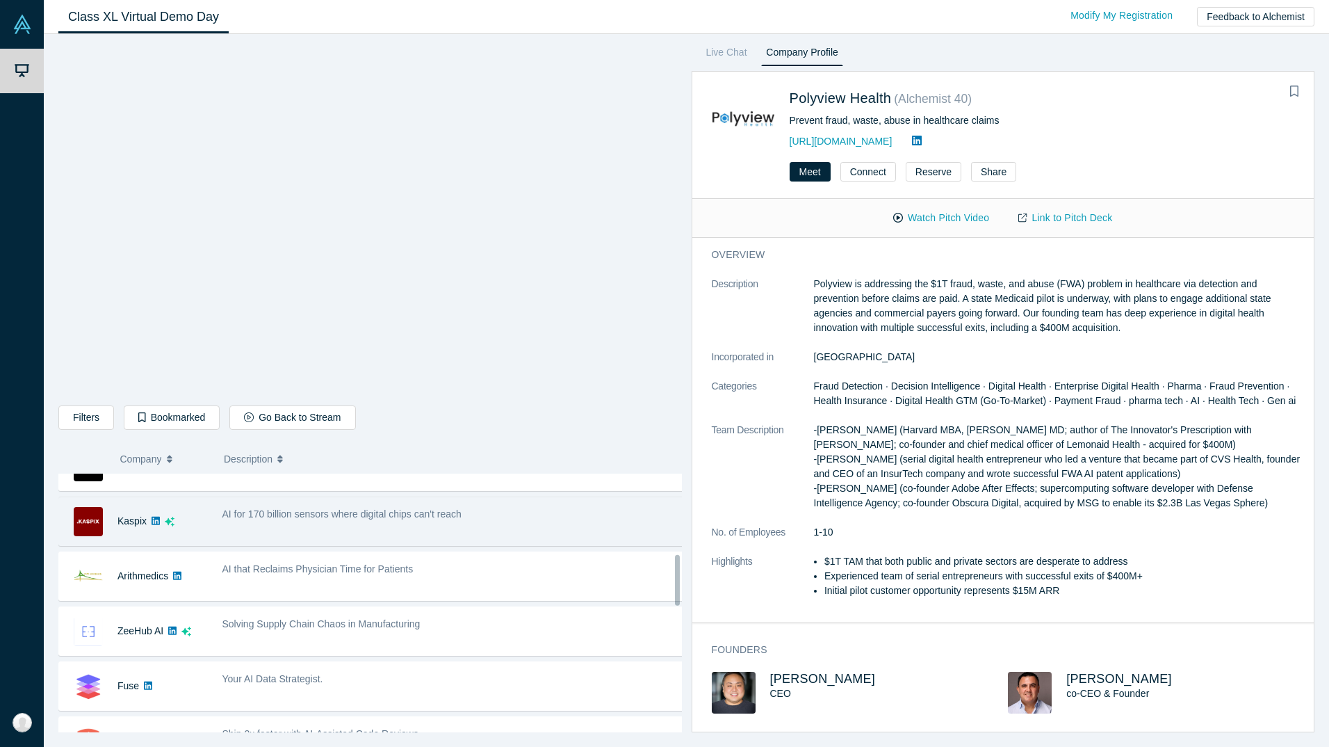
scroll to position [417, 0]
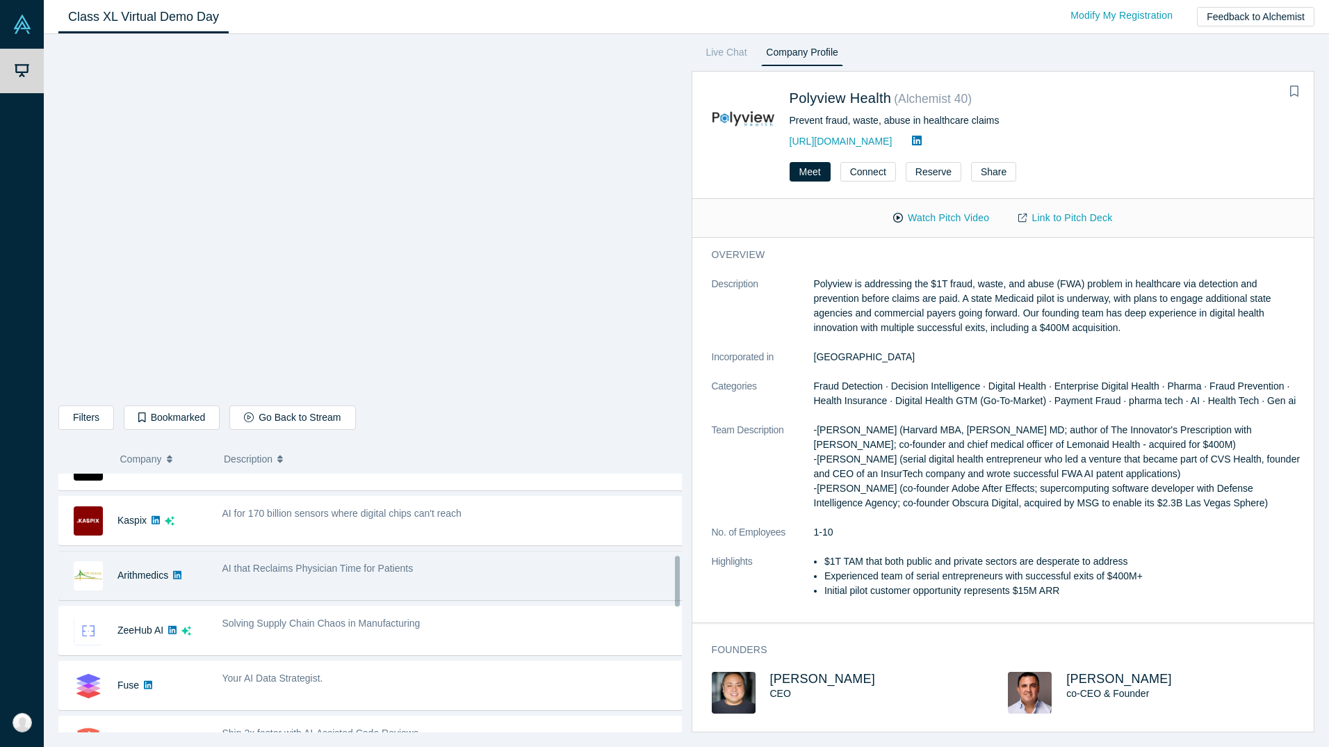
click at [266, 569] on span "AI that Reclaims Physician Time for Patients" at bounding box center [317, 567] width 191 height 11
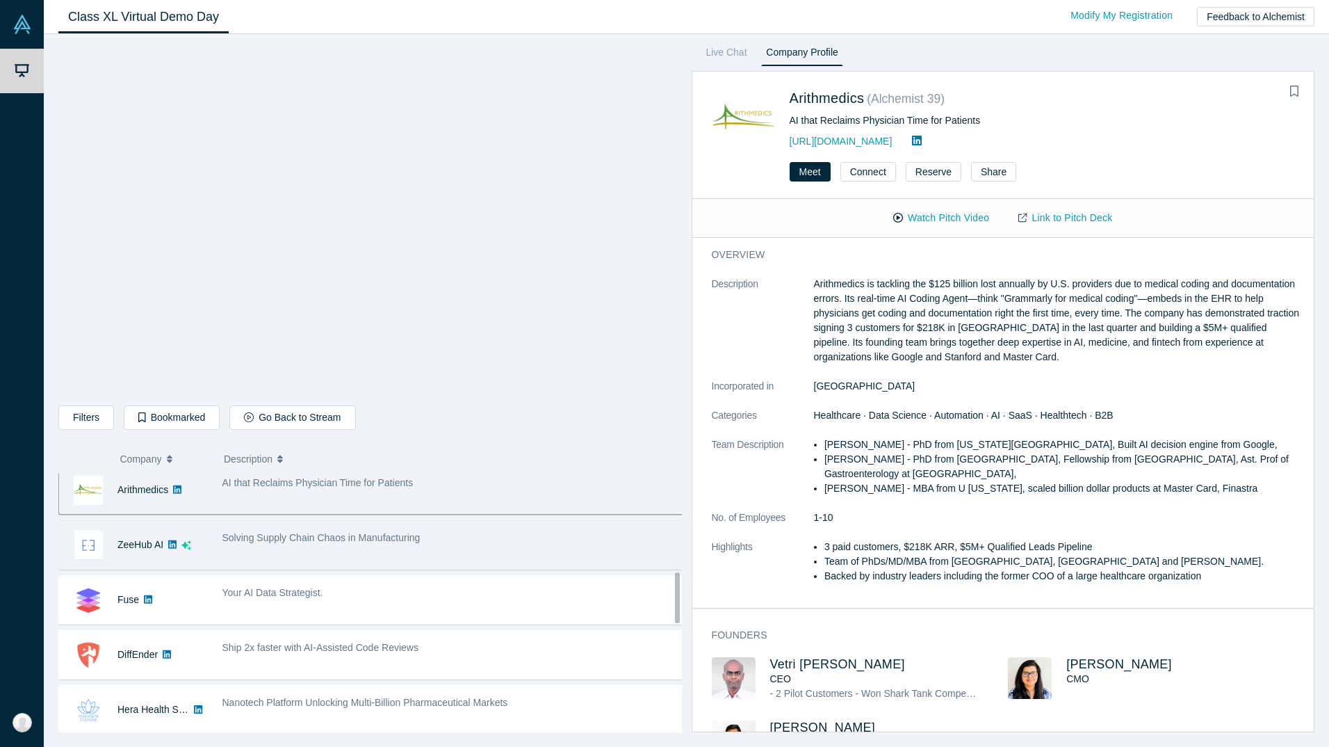
scroll to position [504, 0]
click at [272, 542] on span "Solving Supply Chain Chaos in Manufacturing" at bounding box center [321, 535] width 198 height 11
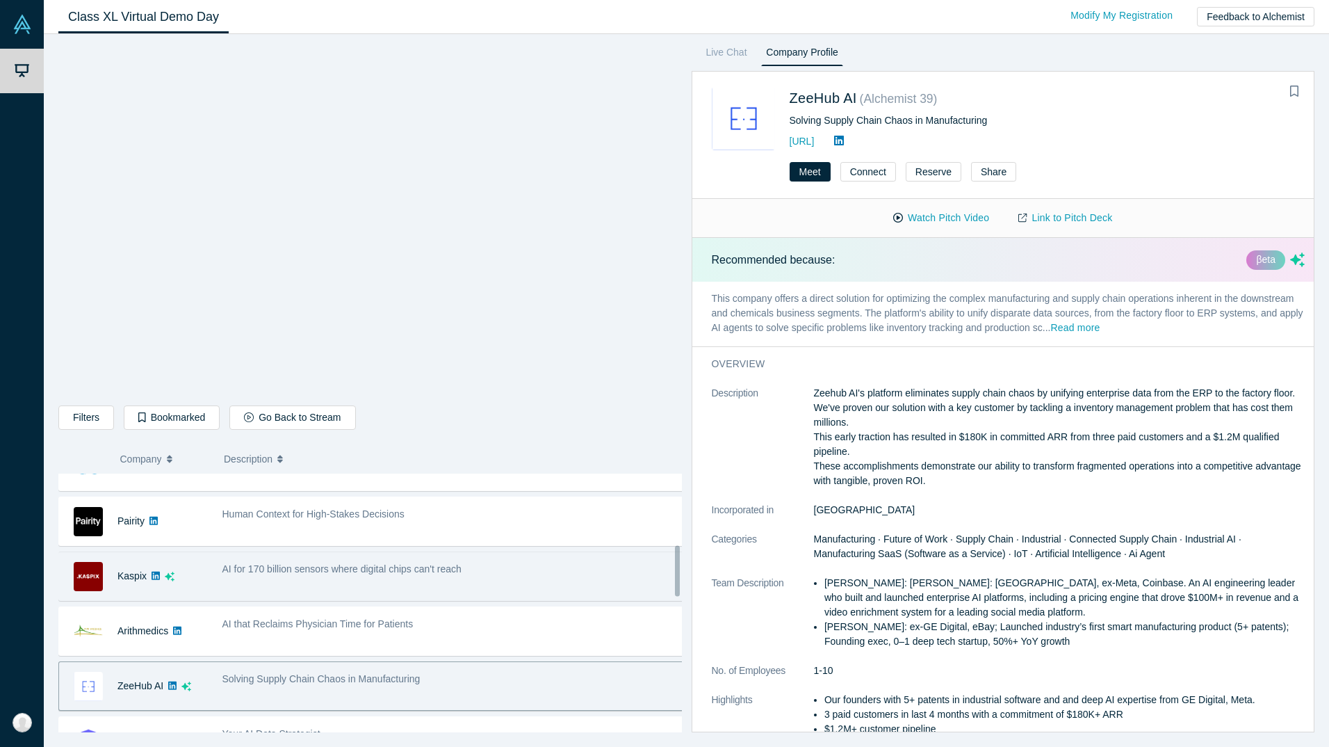
scroll to position [365, 0]
click at [342, 567] on span "AI for 170 billion sensors where digital chips can't reach" at bounding box center [341, 565] width 239 height 11
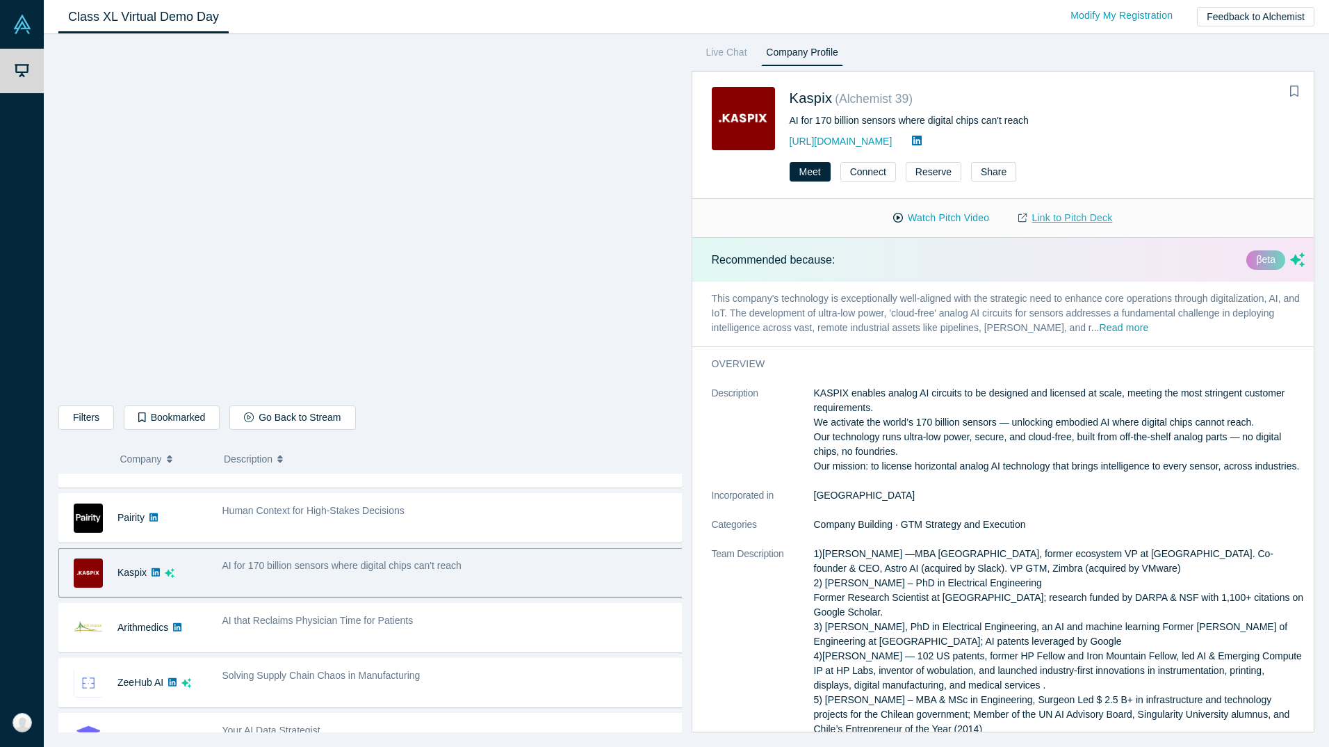
click at [1071, 222] on link "Link to Pitch Deck" at bounding box center [1065, 218] width 123 height 24
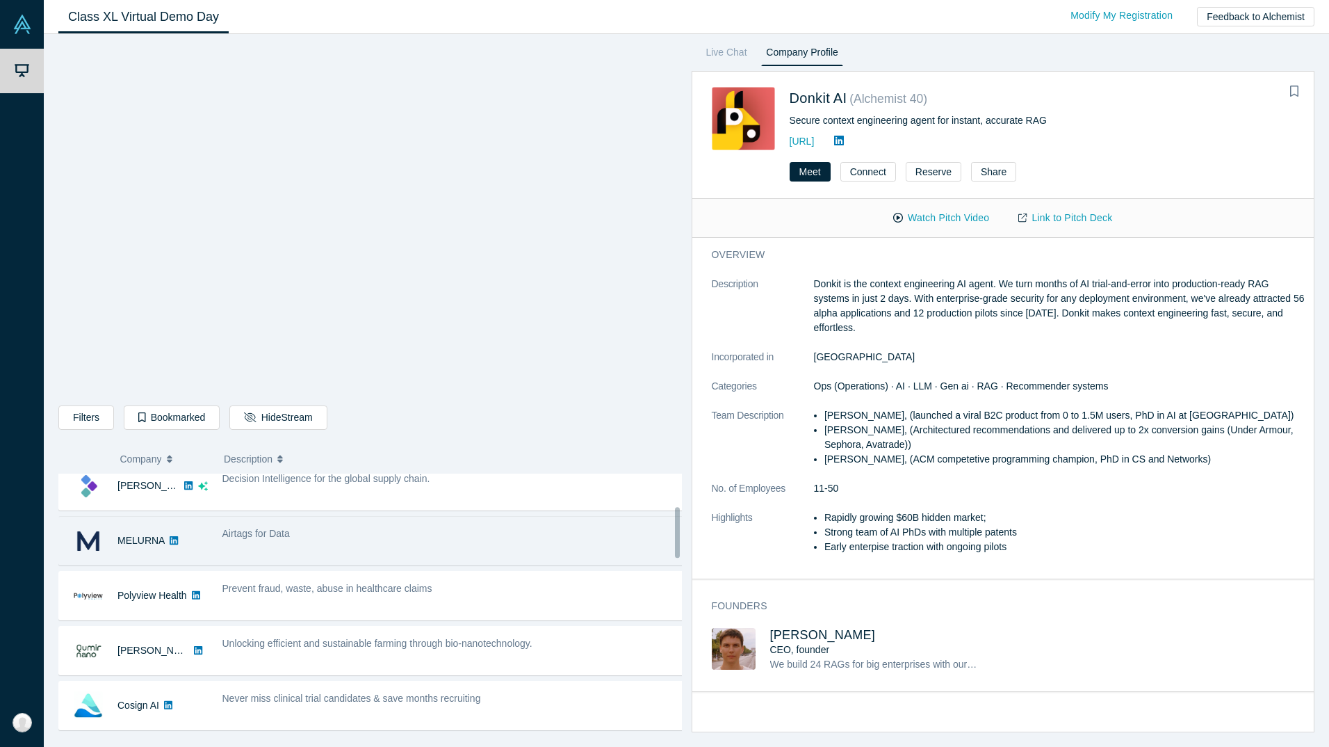
scroll to position [295, 0]
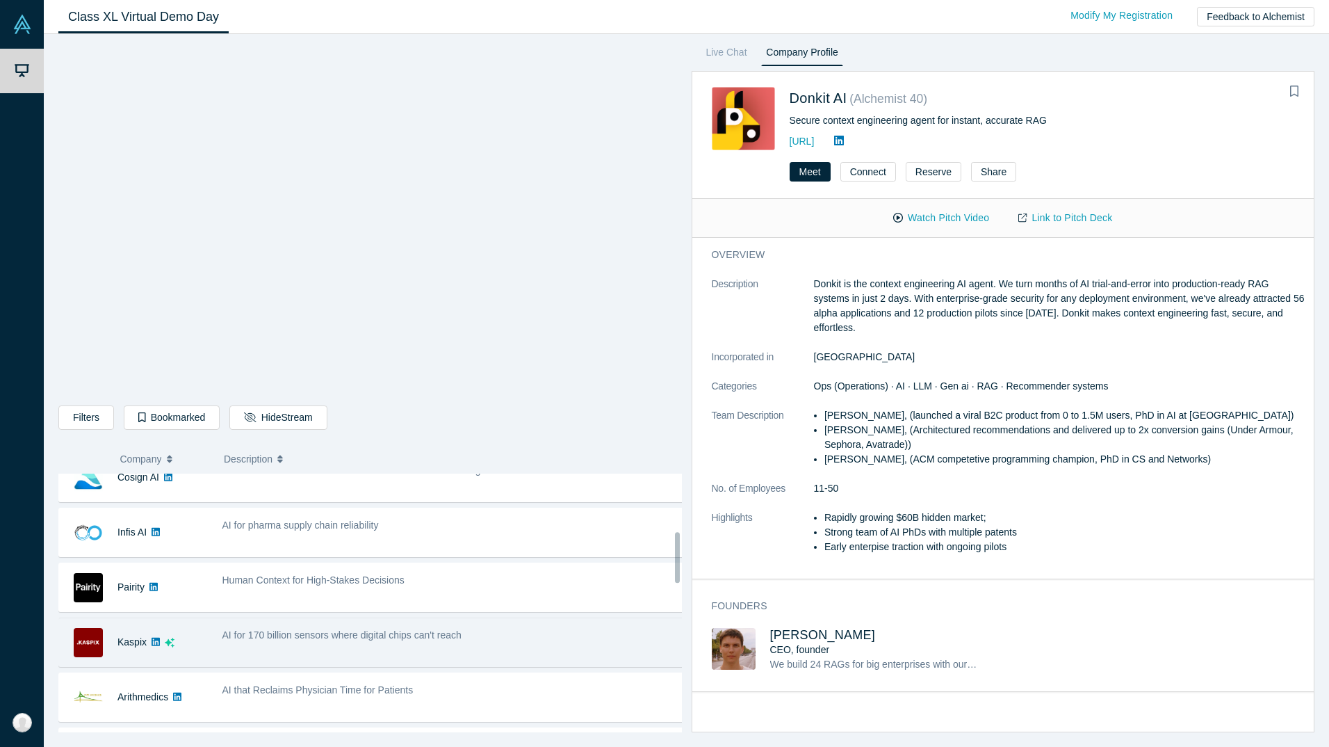
click at [136, 623] on div "Kaspix" at bounding box center [131, 642] width 29 height 48
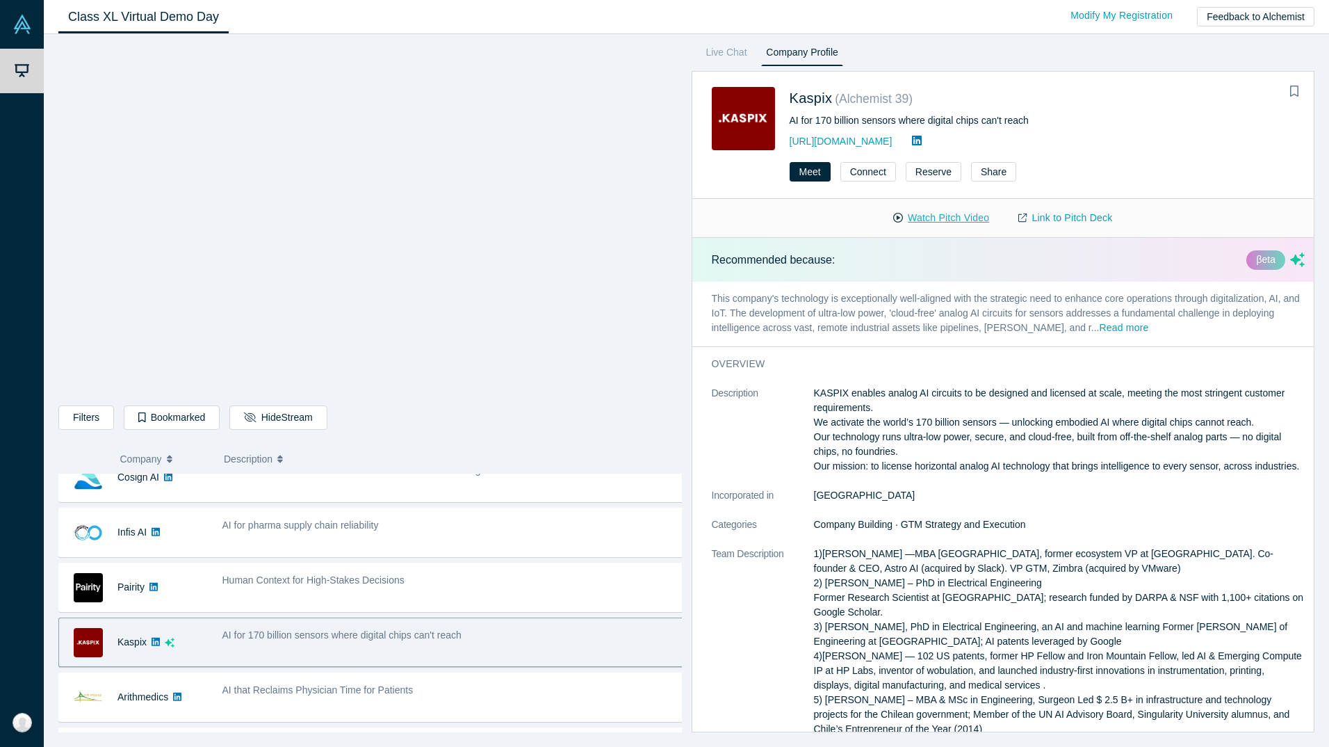
click at [932, 214] on button "Watch Pitch Video" at bounding box center [941, 218] width 125 height 24
click at [743, 56] on link "Live Chat" at bounding box center [726, 55] width 51 height 22
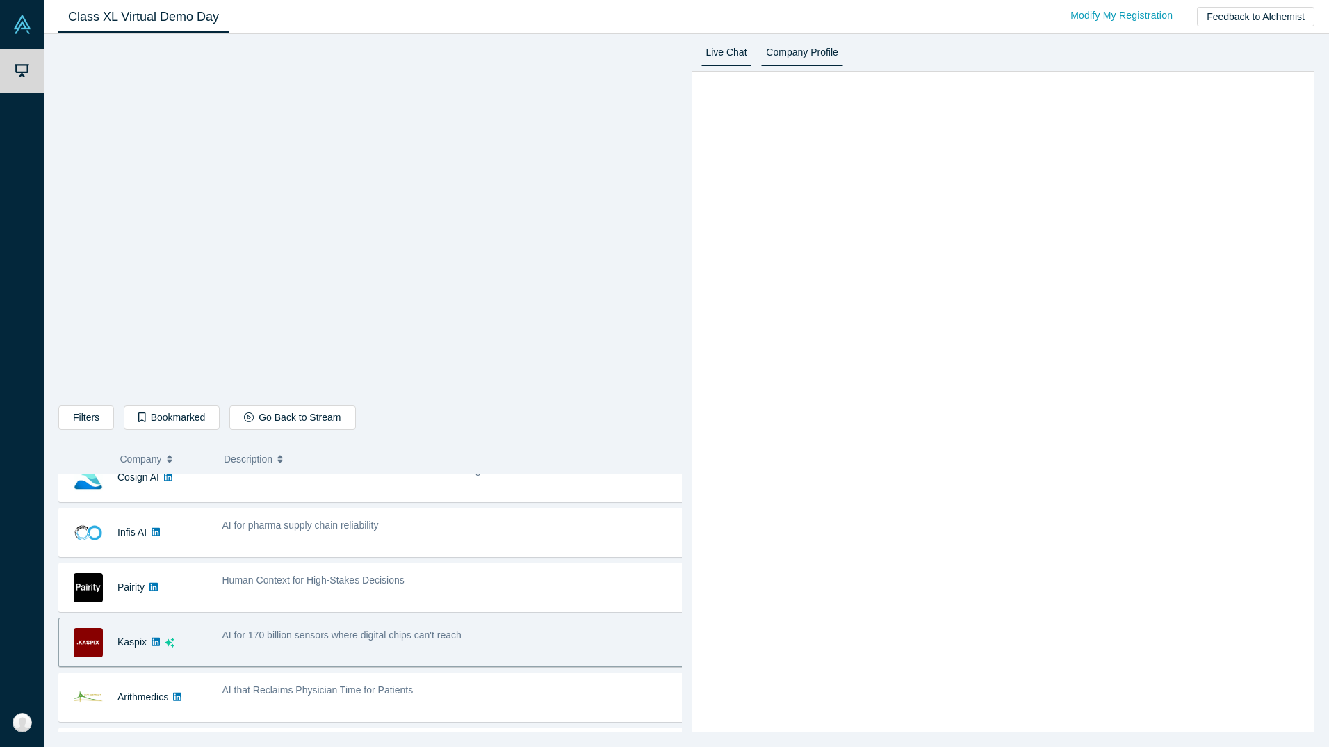
click at [792, 47] on link "Company Profile" at bounding box center [801, 55] width 81 height 22
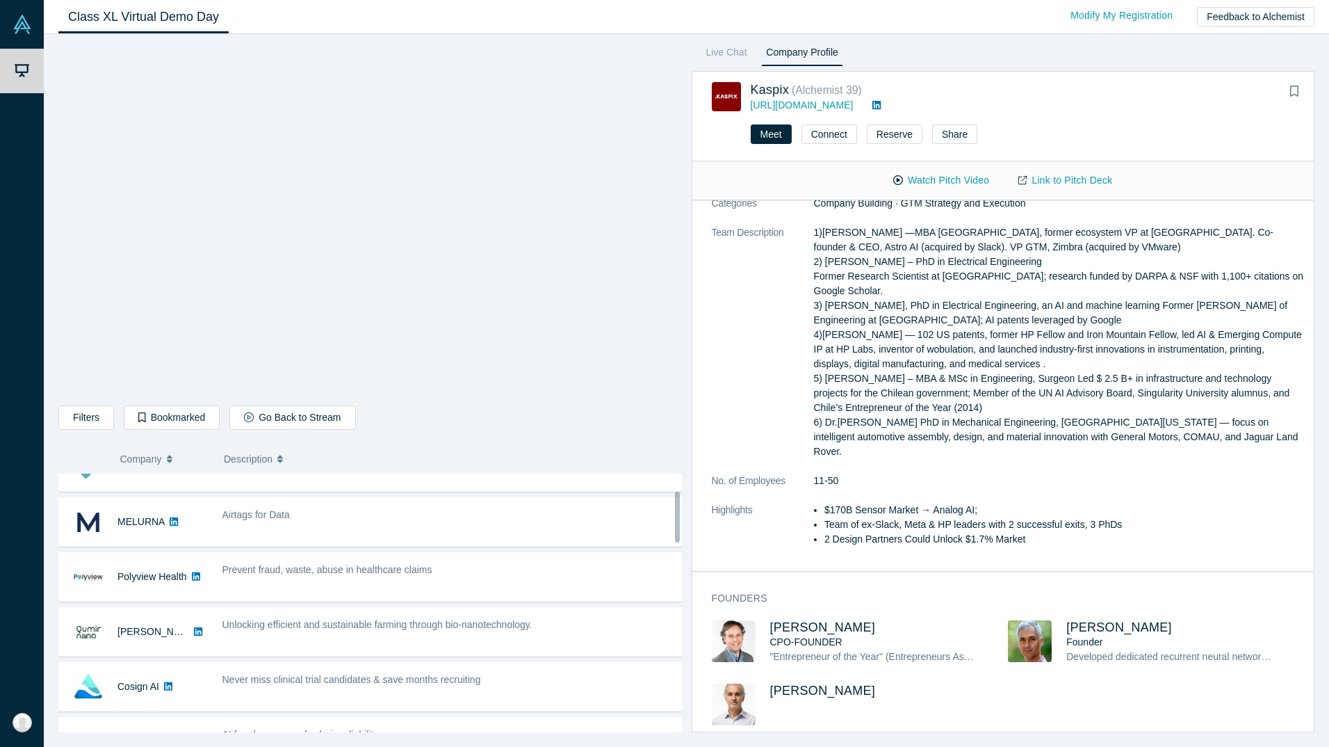
scroll to position [35, 0]
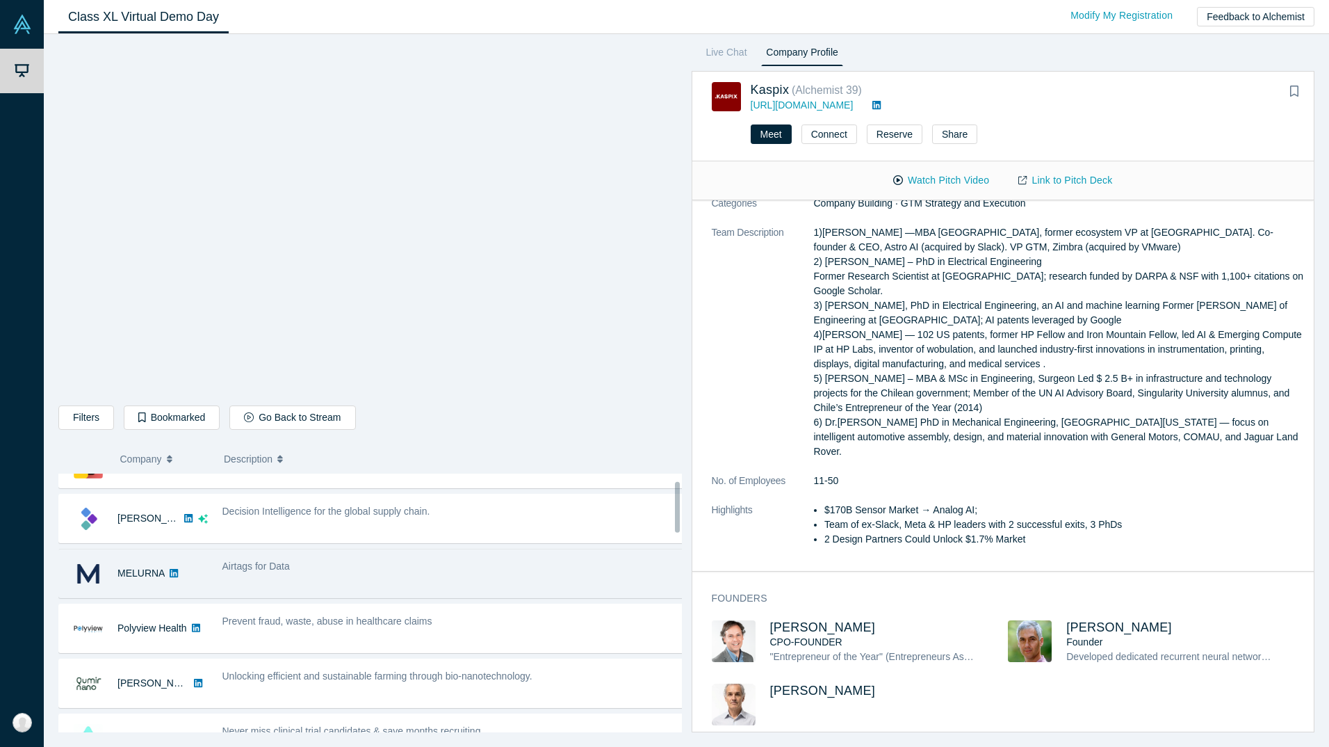
click at [293, 569] on div "Airtags for Data" at bounding box center [453, 566] width 462 height 15
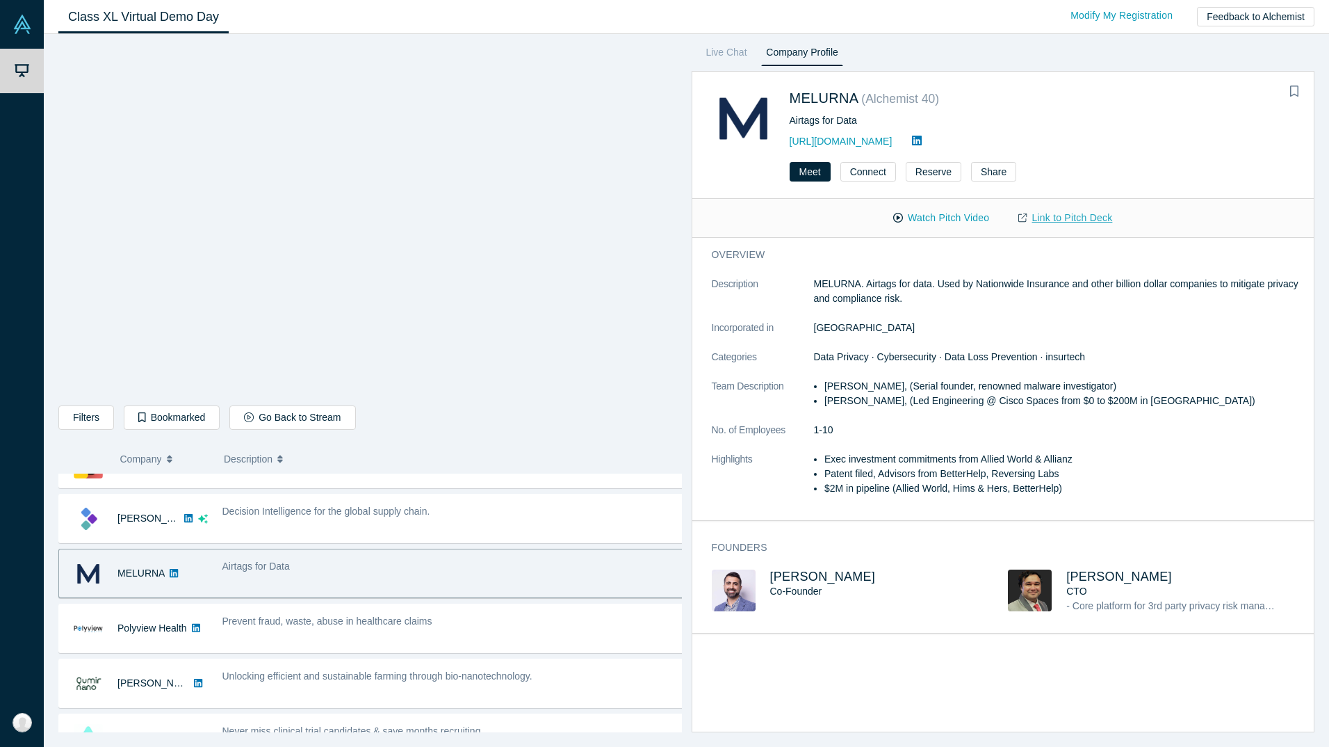
click at [1066, 212] on link "Link to Pitch Deck" at bounding box center [1065, 218] width 123 height 24
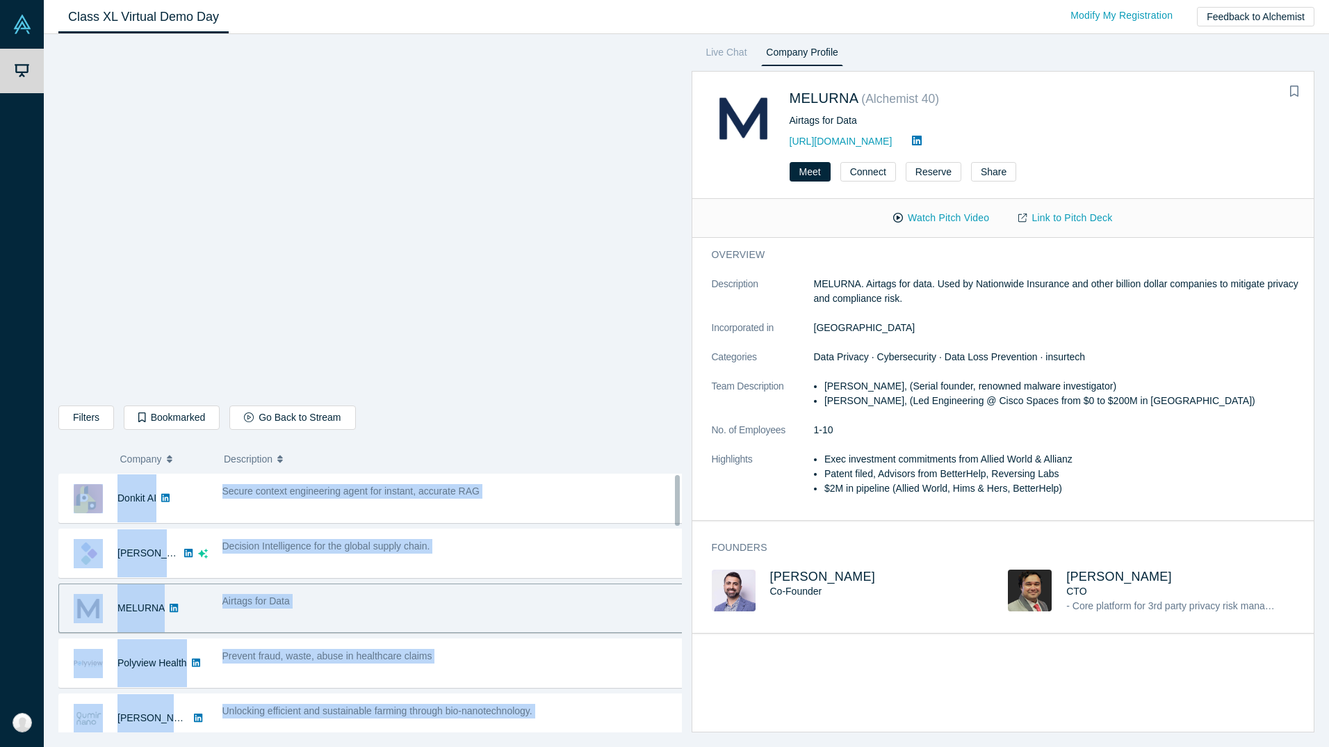
drag, startPoint x: 347, startPoint y: 498, endPoint x: 402, endPoint y: 453, distance: 71.1
click at [402, 453] on div "Filters AI Artificial Intelligence AI (Artificial Intelligence) B2B SaaS Data A…" at bounding box center [370, 388] width 624 height 688
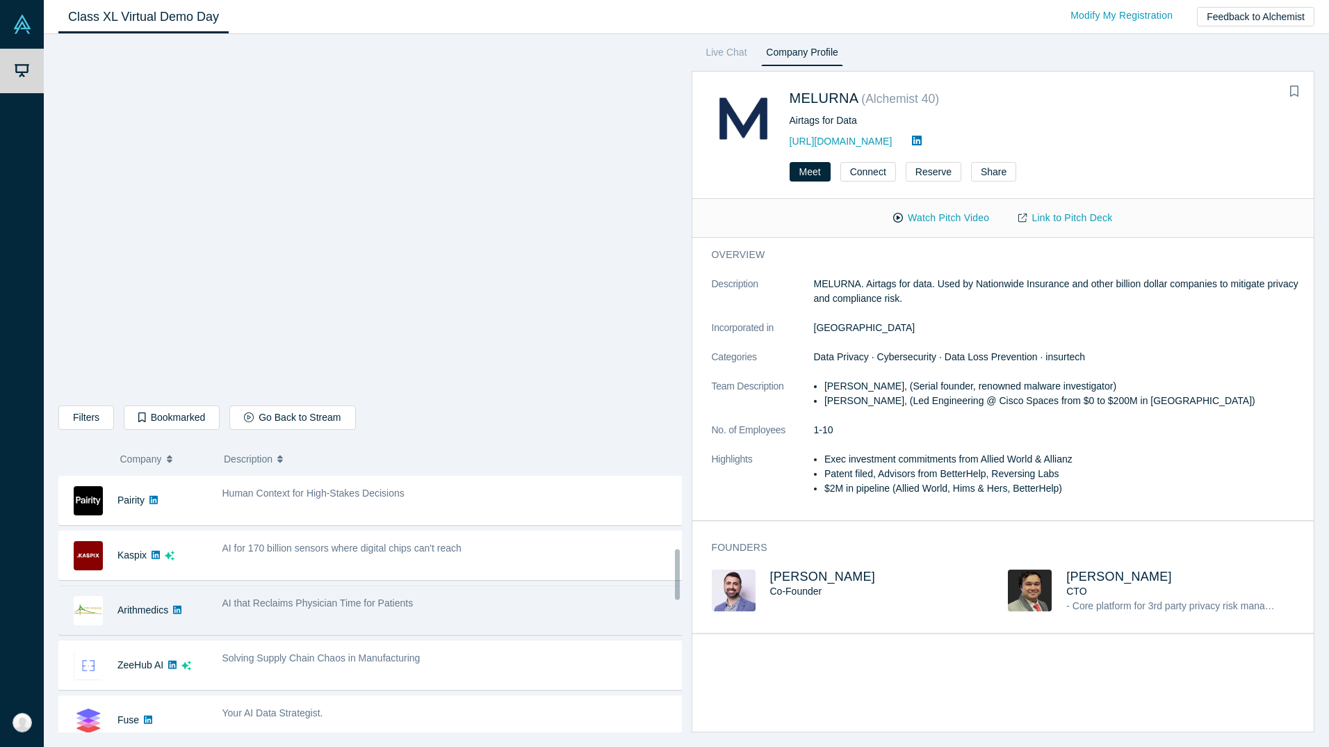
click at [390, 588] on div "AI that Reclaims Physician Time for Patients" at bounding box center [453, 610] width 477 height 44
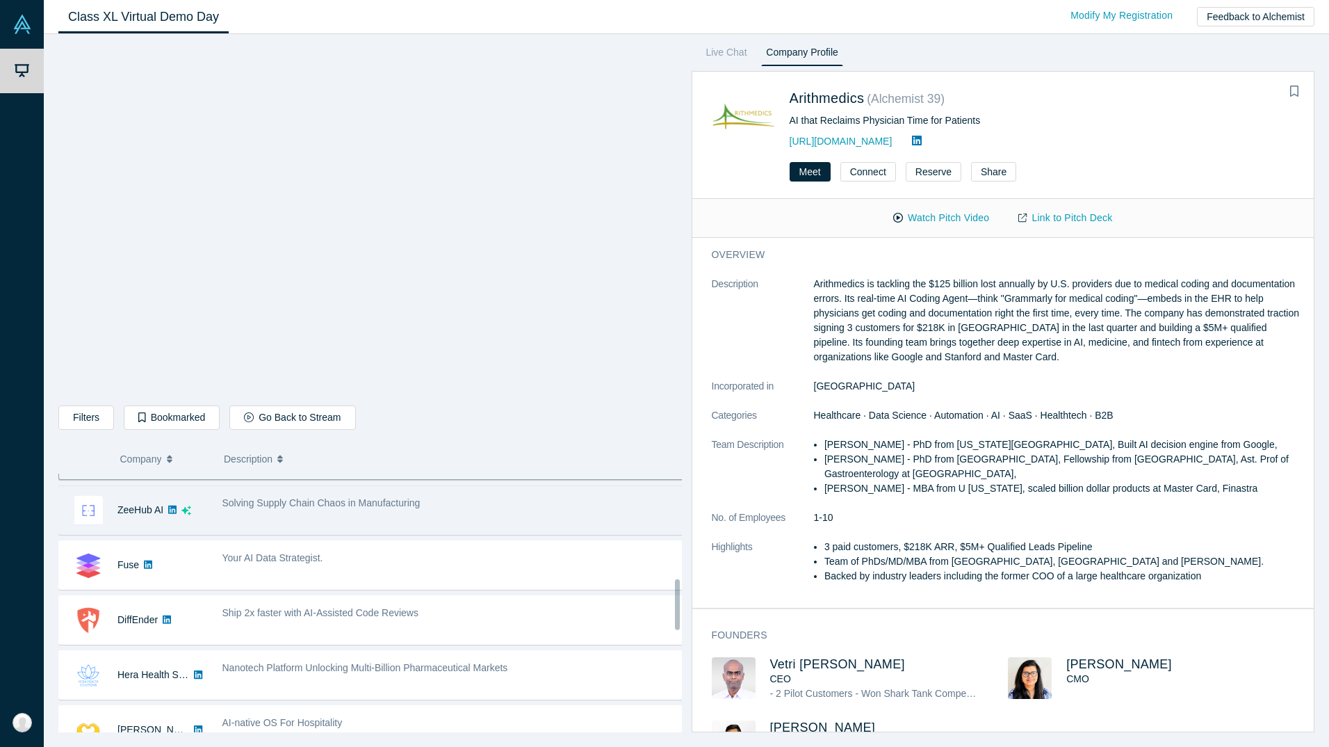
scroll to position [539, 0]
click at [410, 522] on div "Solving Supply Chain Chaos in Manufacturing" at bounding box center [453, 509] width 477 height 44
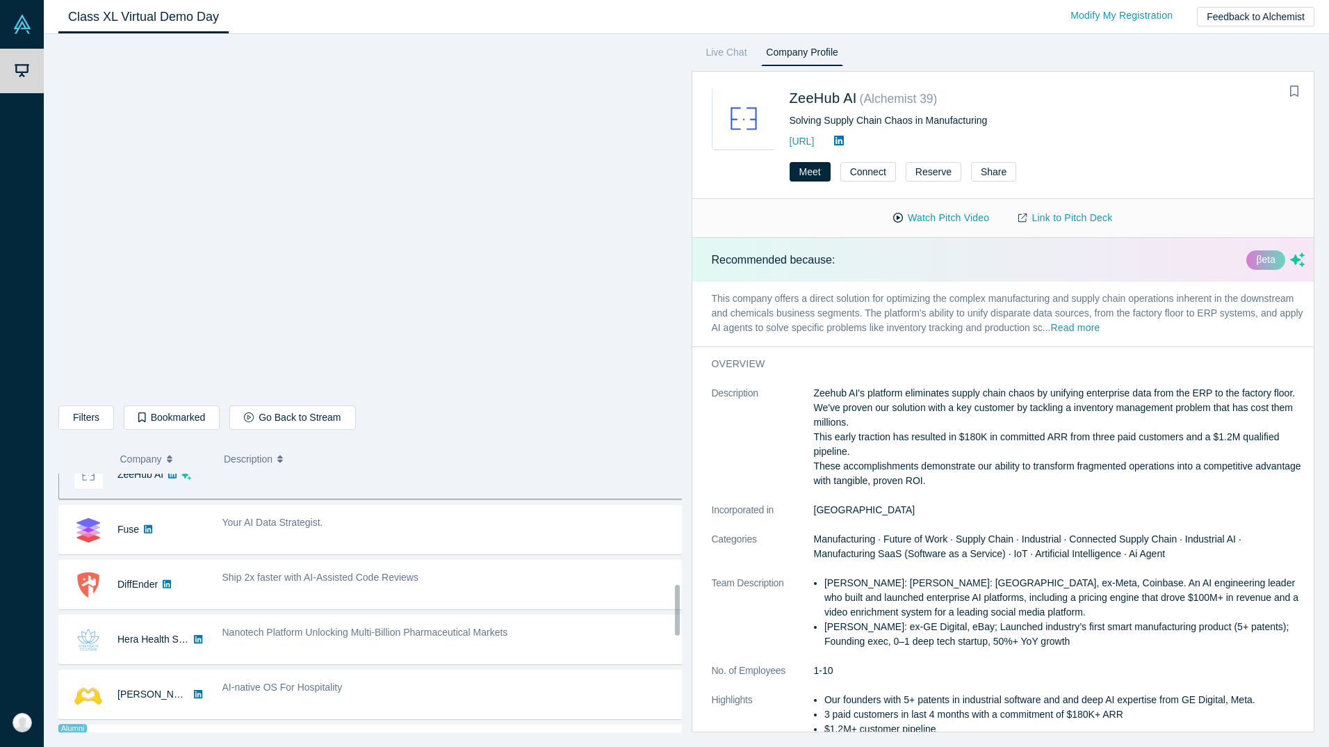
scroll to position [573, 0]
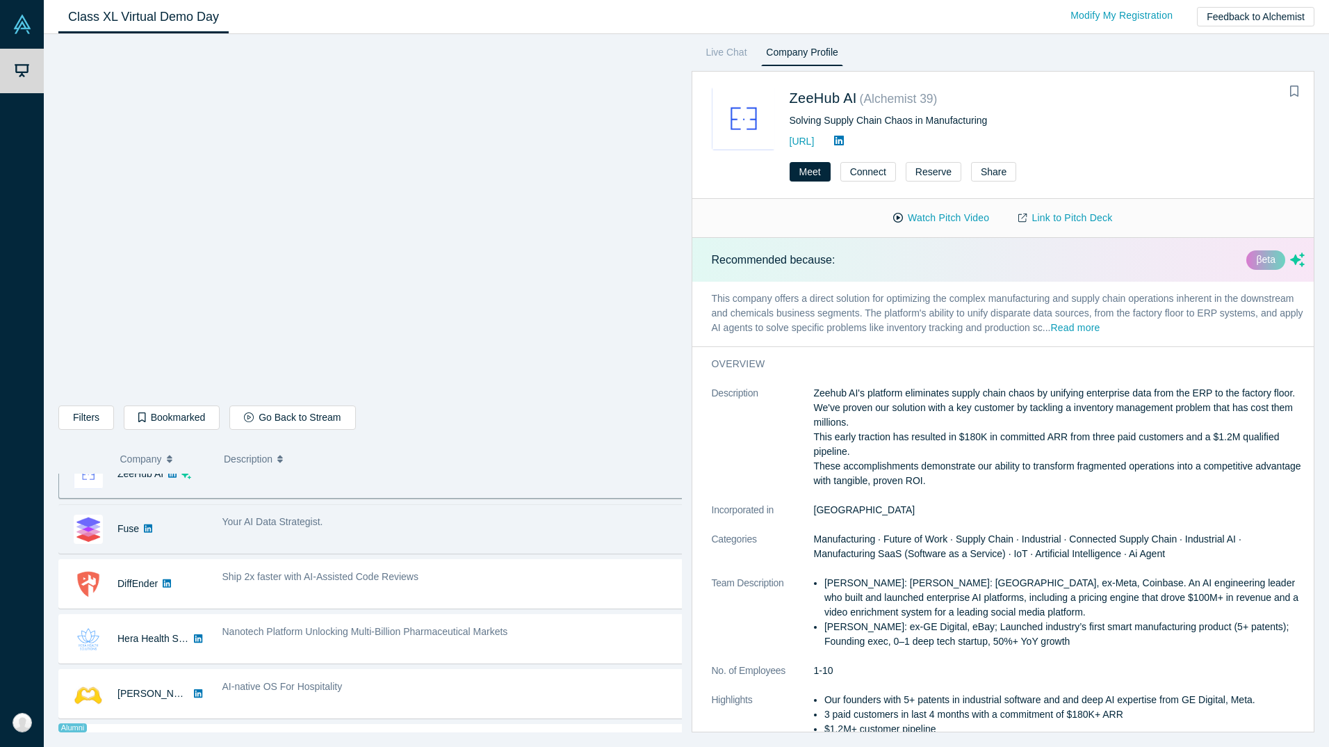
click at [355, 521] on div "Your AI Data Strategist." at bounding box center [453, 521] width 462 height 15
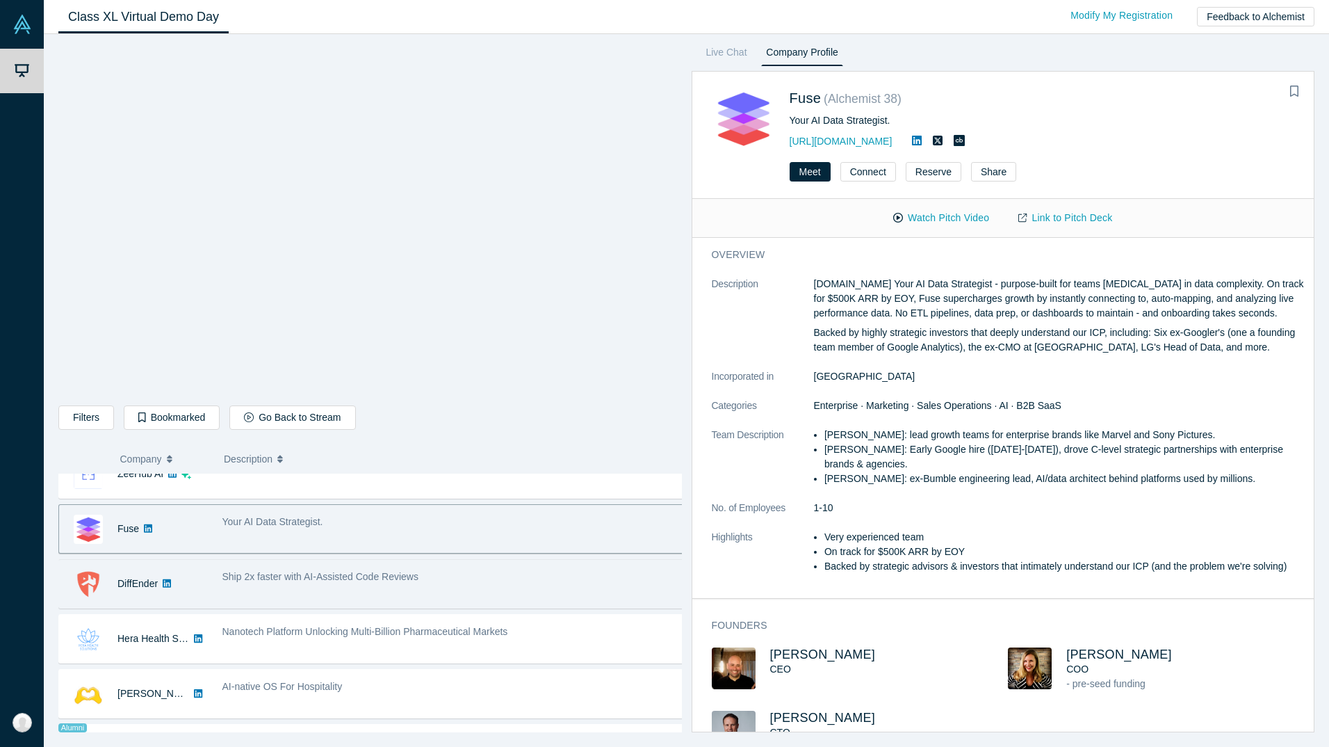
click at [466, 584] on div "Ship 2x faster with AI-Assisted Code Reviews" at bounding box center [453, 584] width 477 height 44
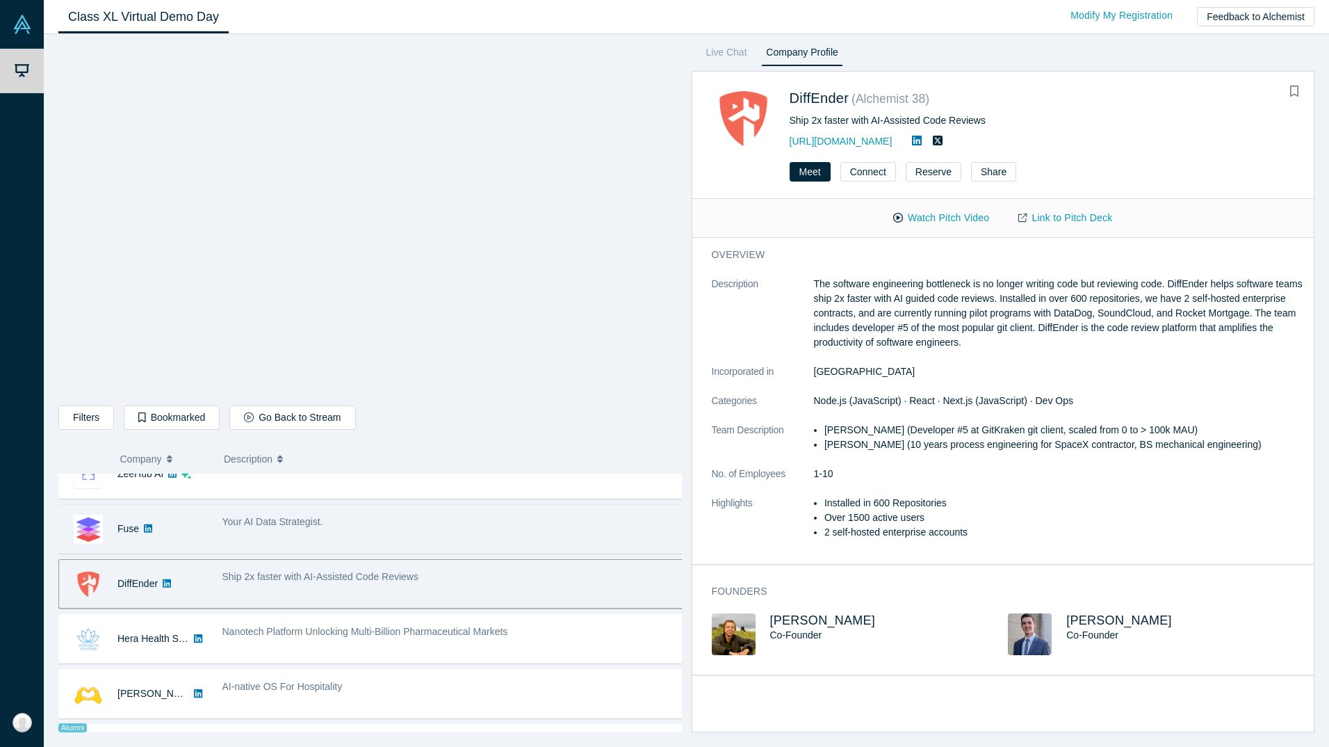
click at [327, 527] on div "Your AI Data Strategist." at bounding box center [453, 521] width 462 height 15
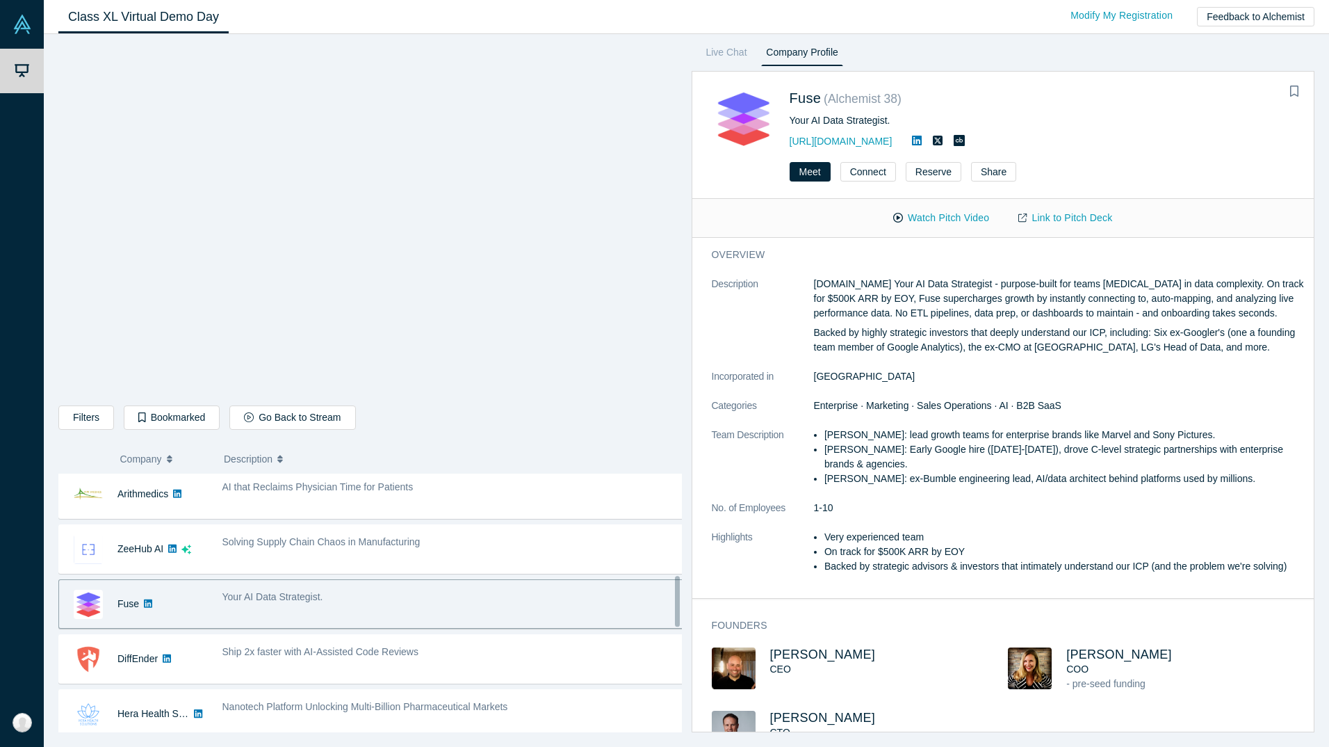
scroll to position [487, 0]
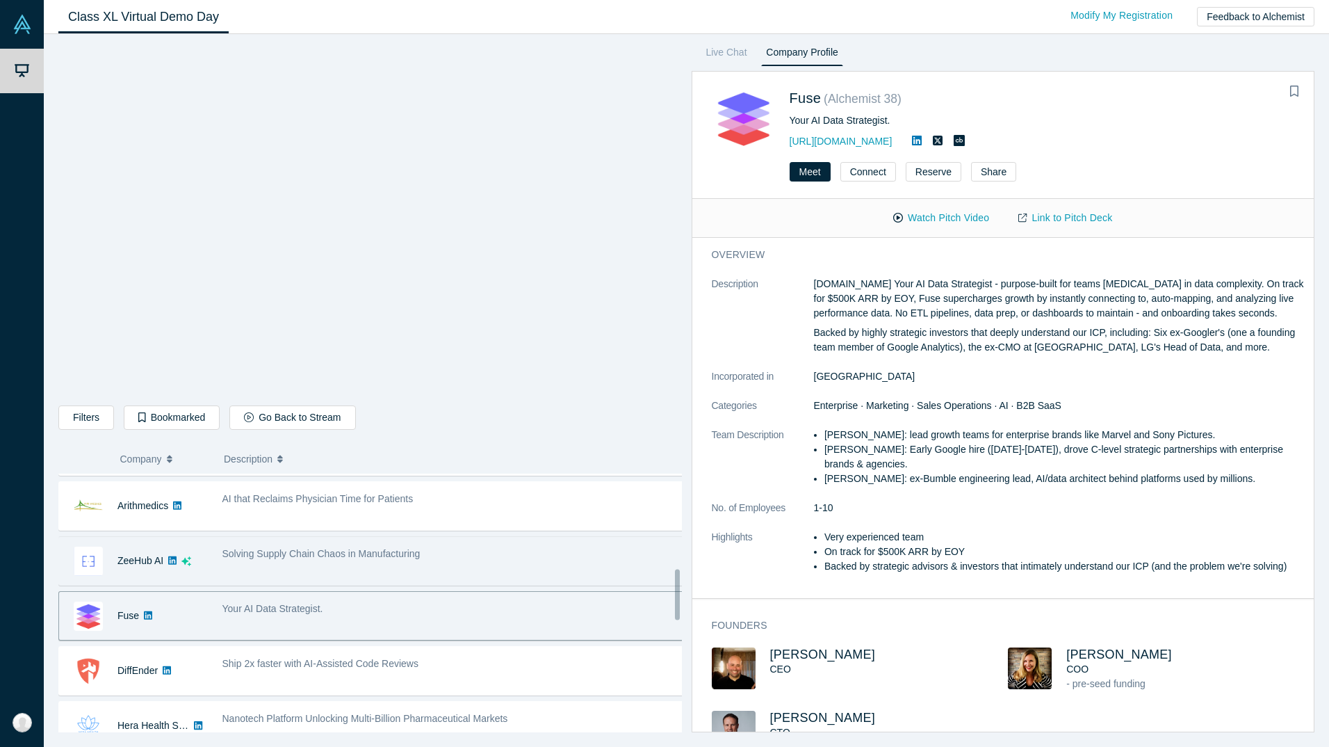
click at [378, 573] on div "Solving Supply Chain Chaos in Manufacturing" at bounding box center [453, 561] width 477 height 44
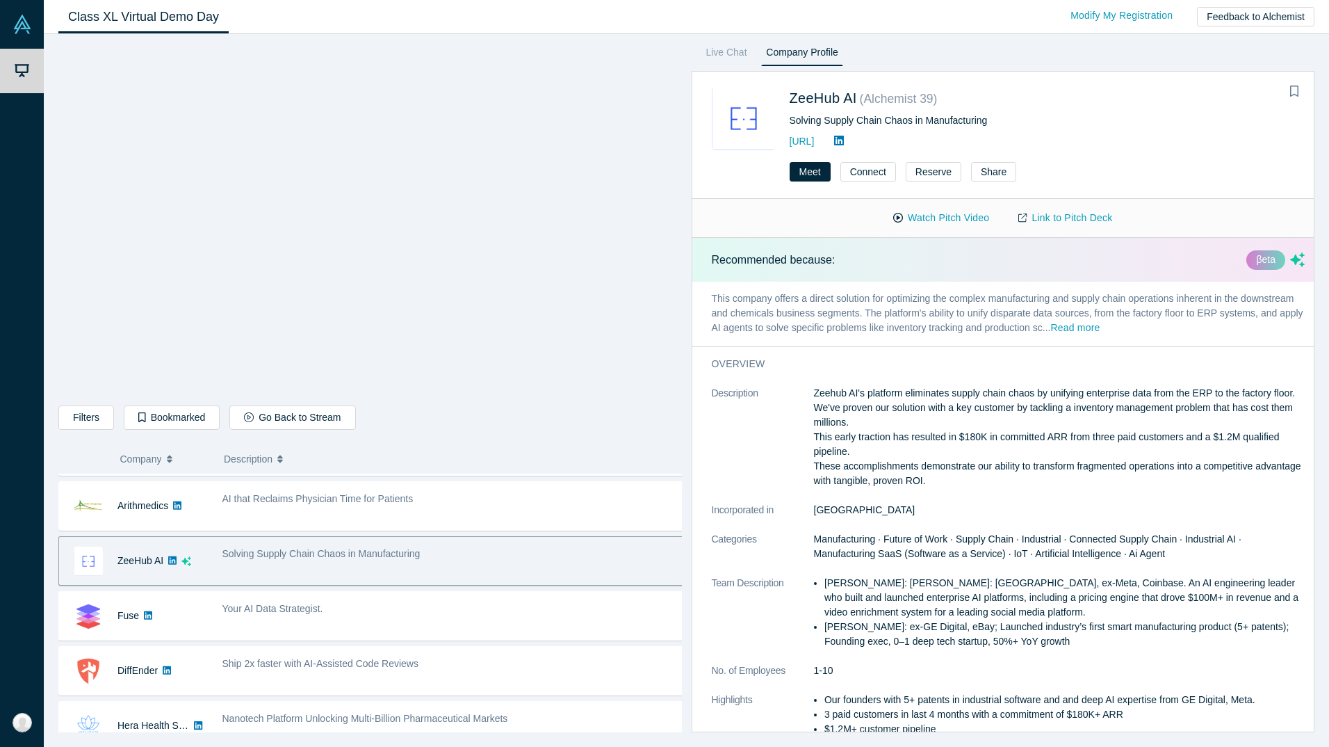
click at [799, 198] on div "Meet Connect Reserve Share" at bounding box center [1003, 177] width 622 height 44
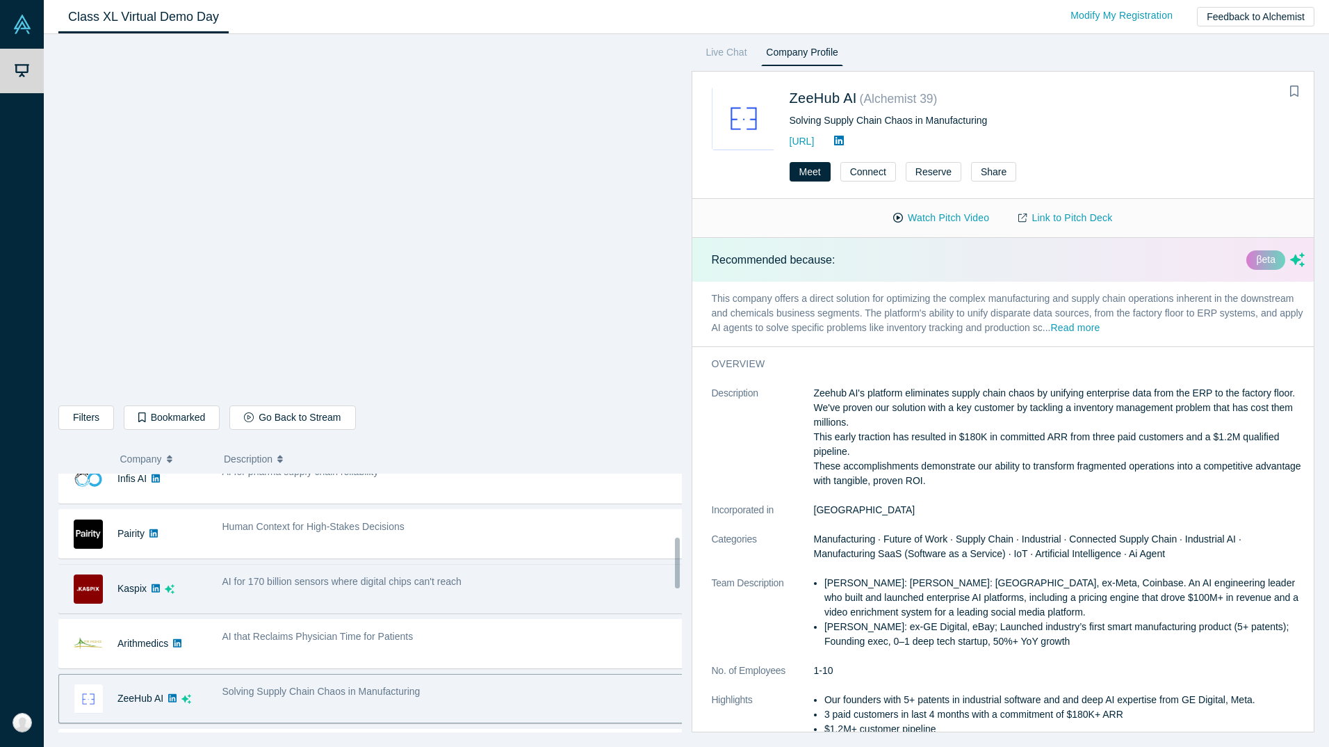
scroll to position [382, 0]
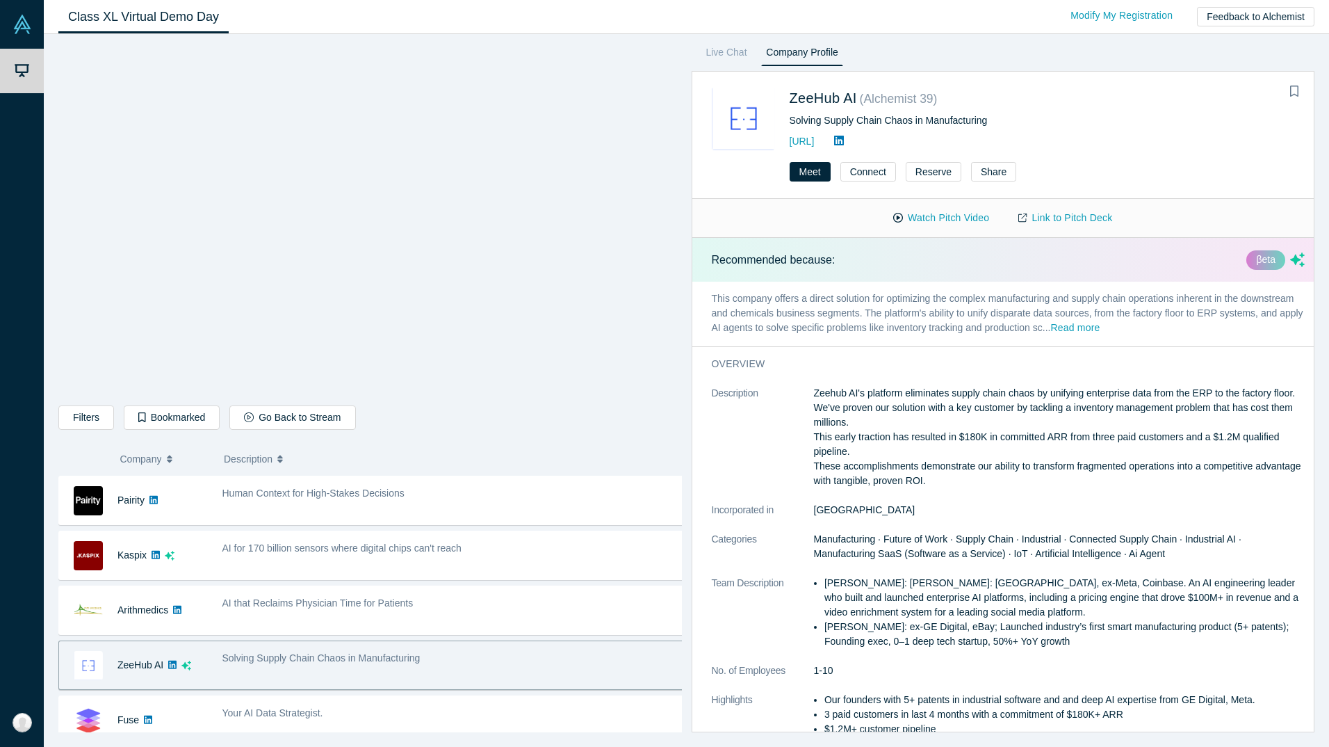
click at [285, 667] on div "Solving Supply Chain Chaos in Manufacturing" at bounding box center [453, 665] width 477 height 44
click at [947, 219] on button "Watch Pitch Video" at bounding box center [941, 218] width 125 height 24
click at [386, 18] on div "Class XL Virtual Demo Day Livestream starts in 0-1 days 0-1 hr 0-57 min Modify …" at bounding box center [686, 17] width 1285 height 34
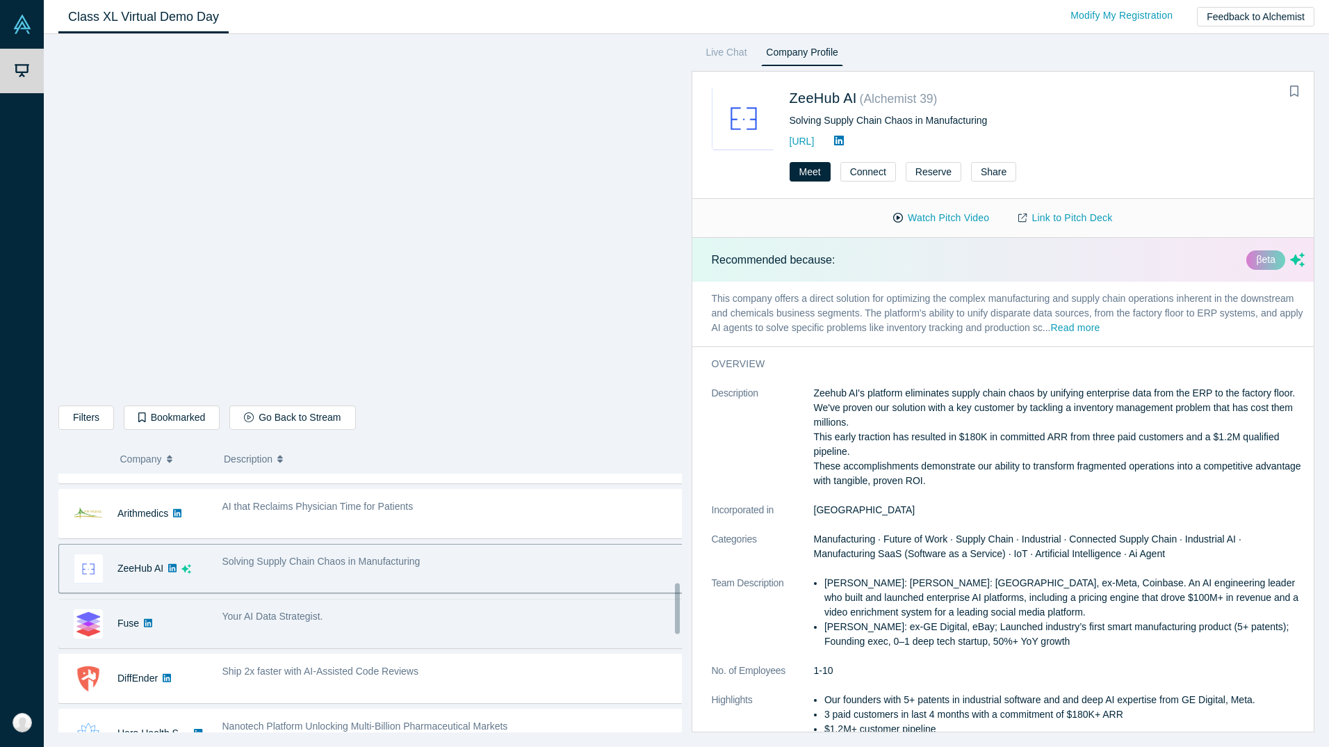
scroll to position [608, 0]
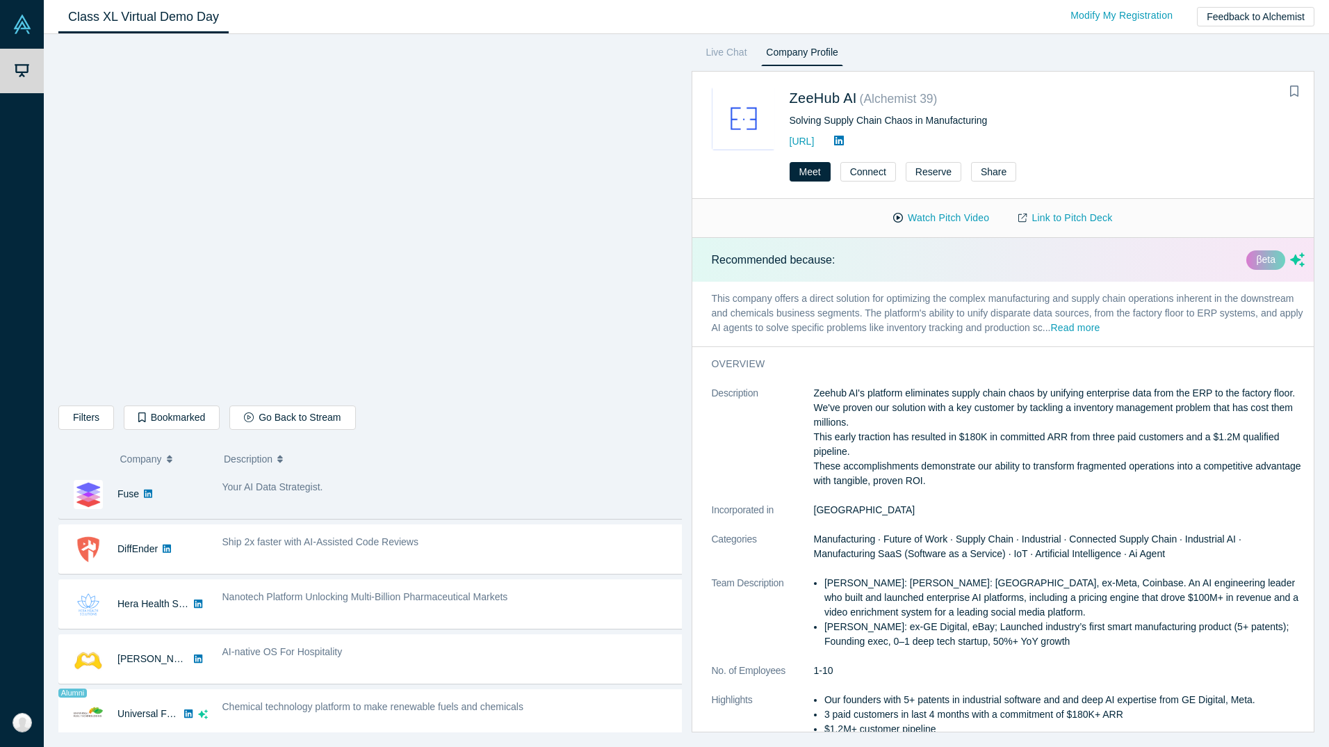
click at [220, 487] on div "Your AI Data Strategist." at bounding box center [453, 494] width 477 height 44
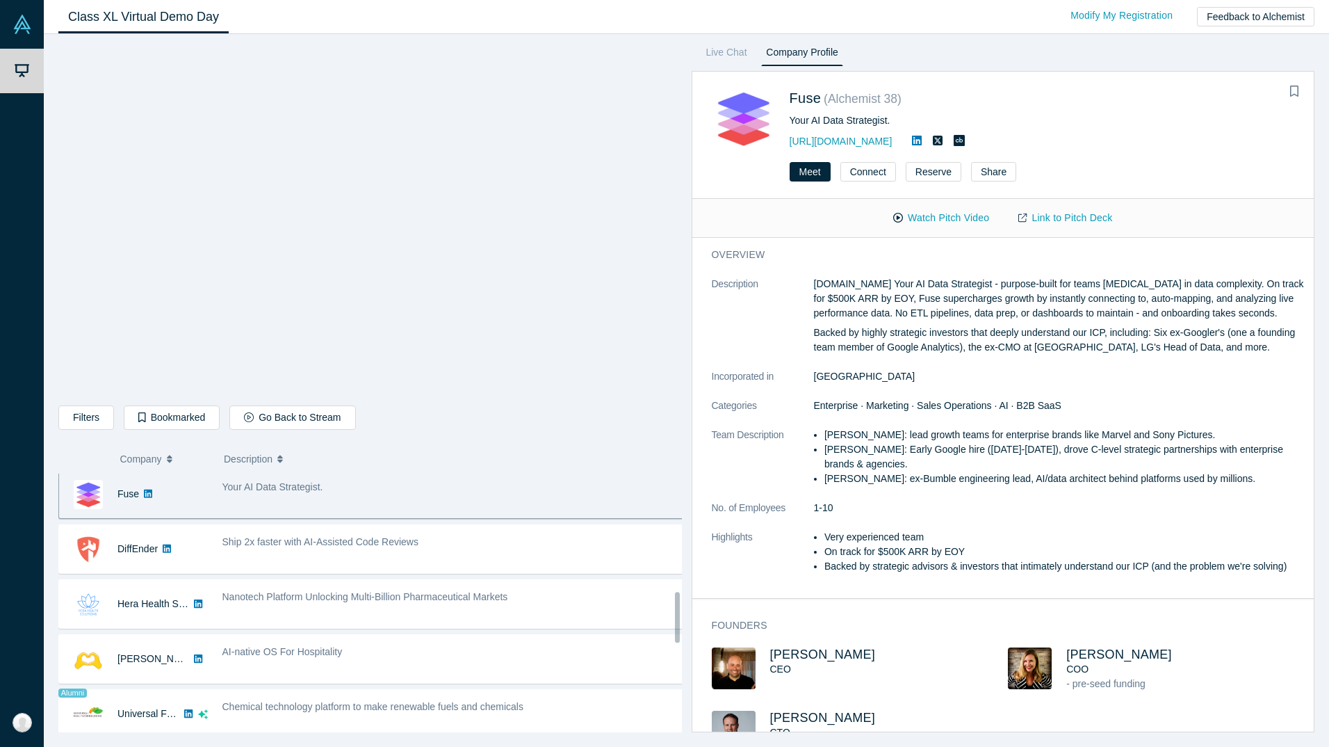
scroll to position [604, 0]
click at [929, 217] on button "Watch Pitch Video" at bounding box center [941, 218] width 125 height 24
